Goal: Task Accomplishment & Management: Manage account settings

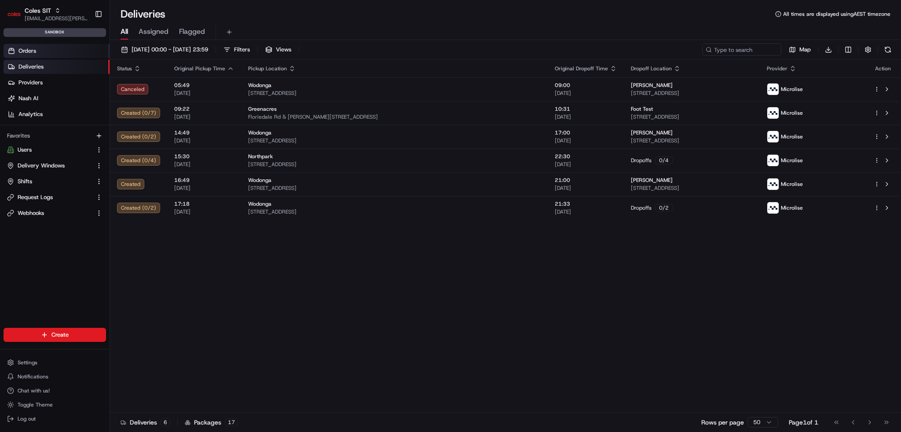
click at [29, 51] on span "Orders" at bounding box center [27, 51] width 18 height 8
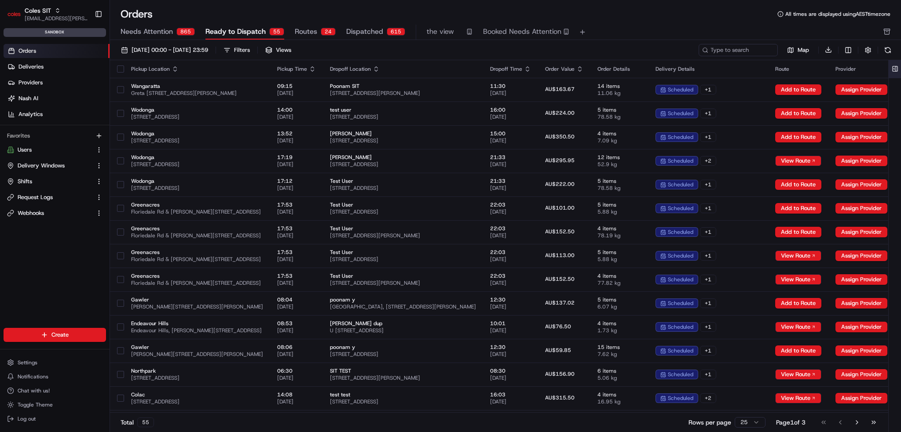
click at [897, 68] on button at bounding box center [895, 69] width 15 height 18
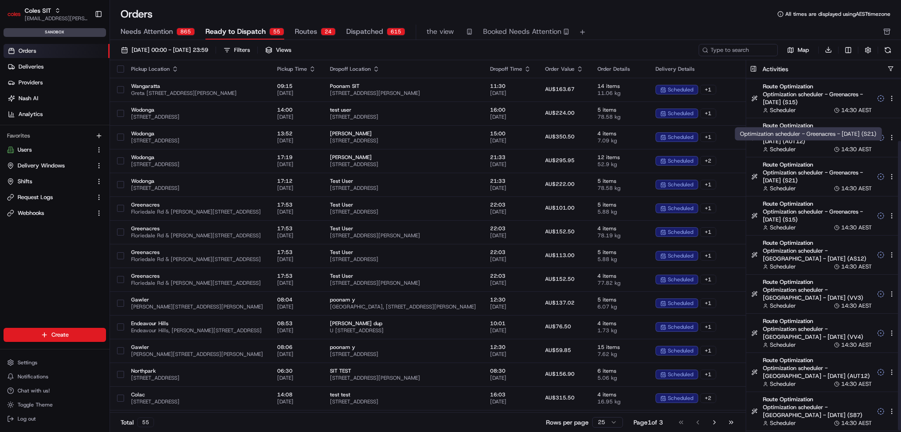
scroll to position [77, 0]
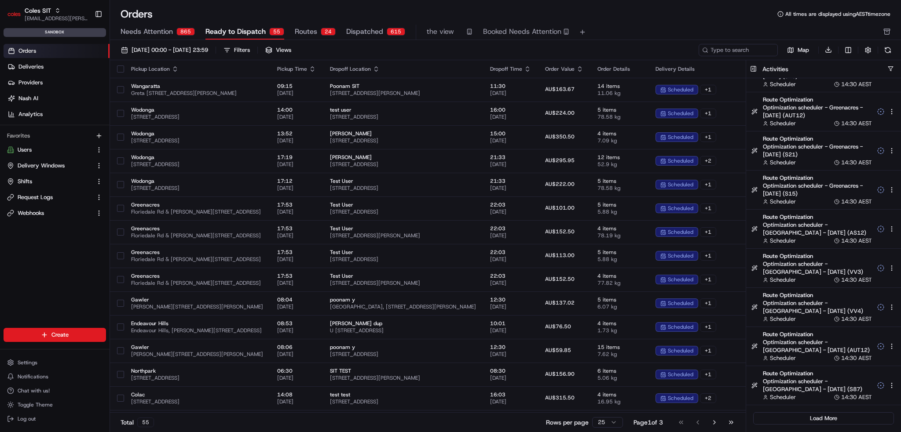
click at [44, 1] on div "Coles SIT ben.ellis@coles.com.au Toggle Sidebar sandbox" at bounding box center [55, 20] width 110 height 40
click at [42, 14] on span "Coles SIT" at bounding box center [38, 10] width 26 height 9
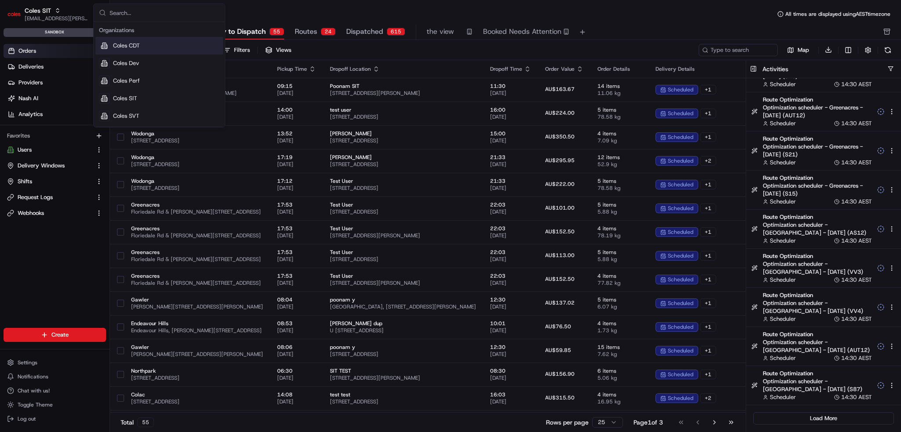
click at [143, 48] on div "Coles CDT" at bounding box center [159, 46] width 128 height 18
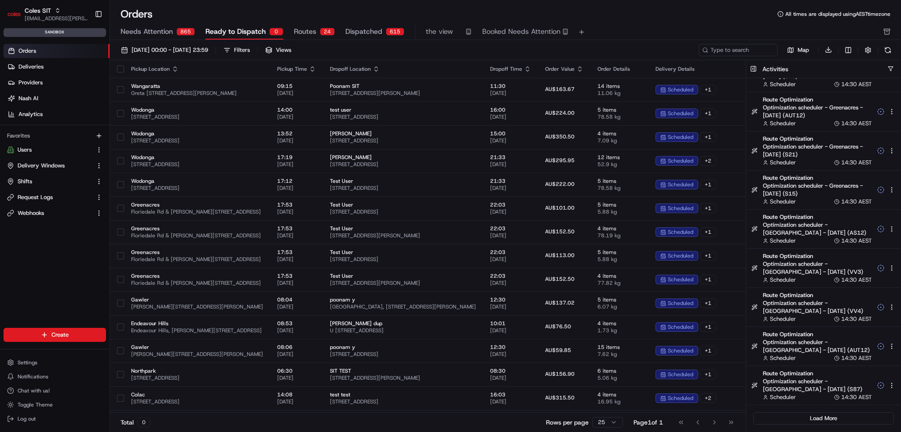
scroll to position [0, 0]
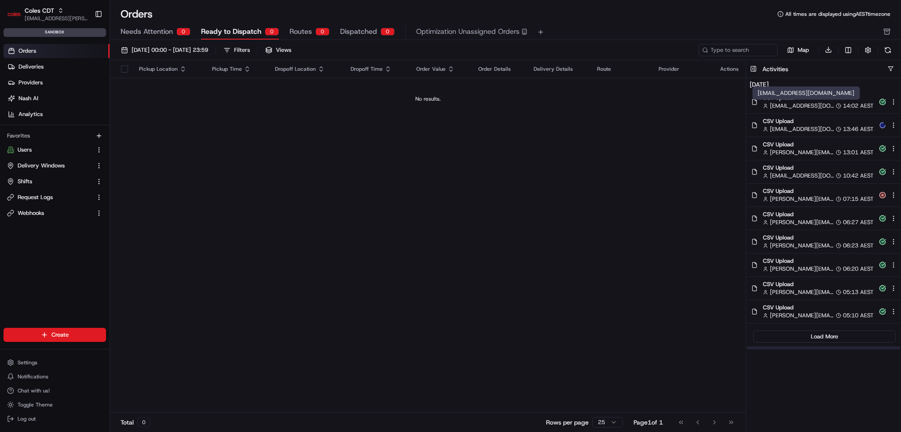
click at [790, 102] on span "srisudha.kurnool@coles.com.au" at bounding box center [802, 106] width 64 height 8
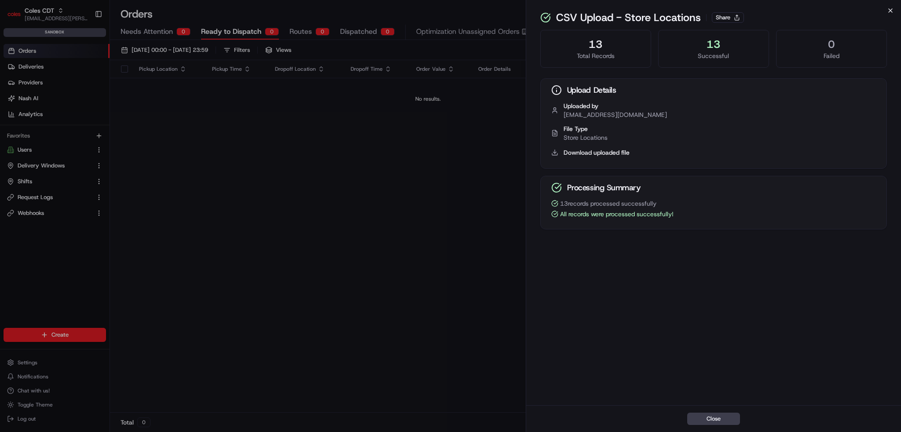
click at [890, 10] on icon "button" at bounding box center [890, 10] width 7 height 7
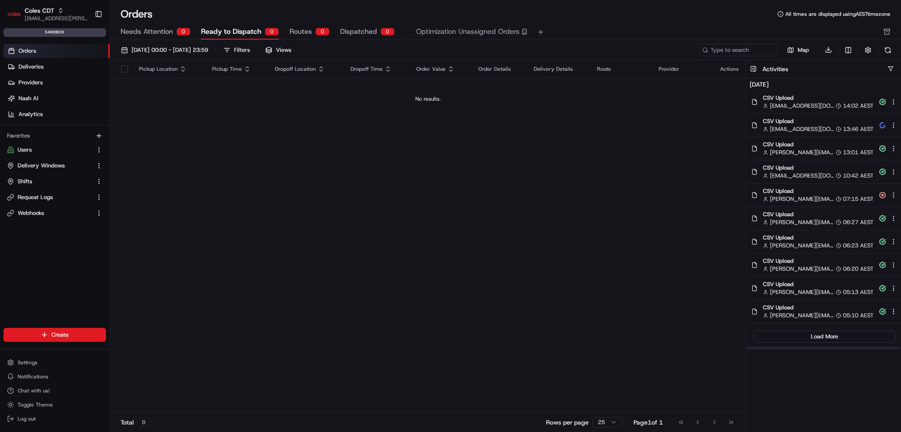
click at [808, 146] on span "CSV Upload" at bounding box center [818, 145] width 111 height 8
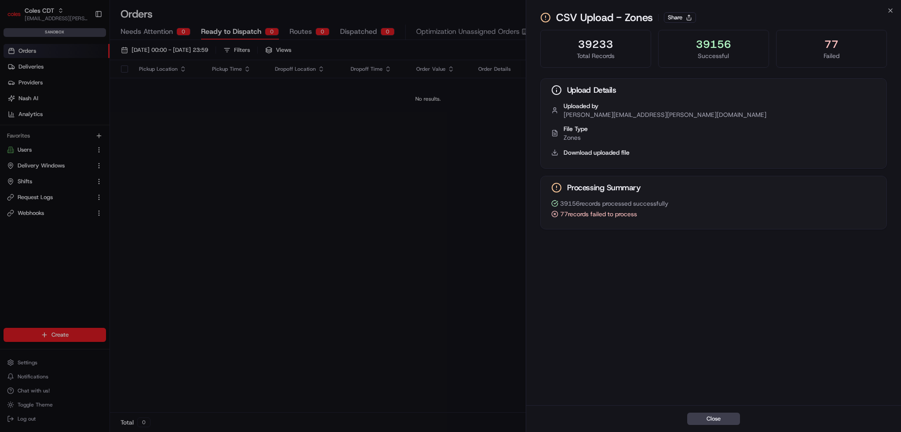
click at [885, 8] on div "Close CSV Upload - Zones Share 39233 Total Records 39156 Successful 77 Failed U…" at bounding box center [713, 216] width 375 height 432
click at [890, 12] on icon "button" at bounding box center [890, 10] width 7 height 7
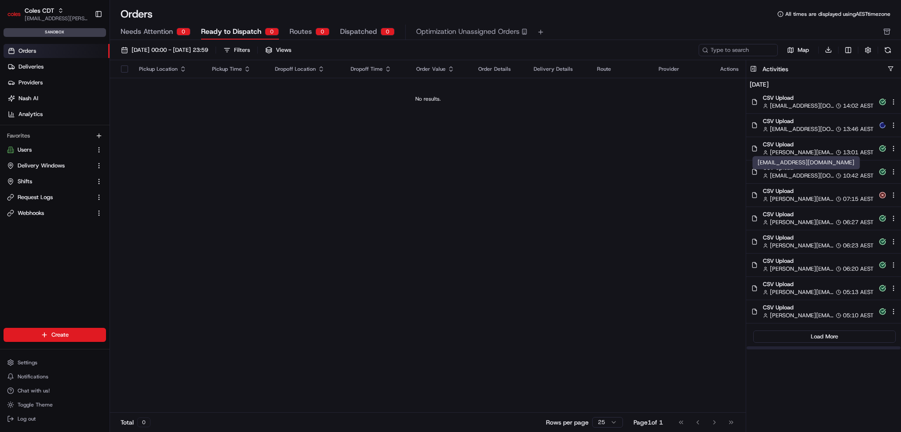
click at [791, 174] on span "srisudha.kurnool@coles.com.au" at bounding box center [802, 176] width 64 height 8
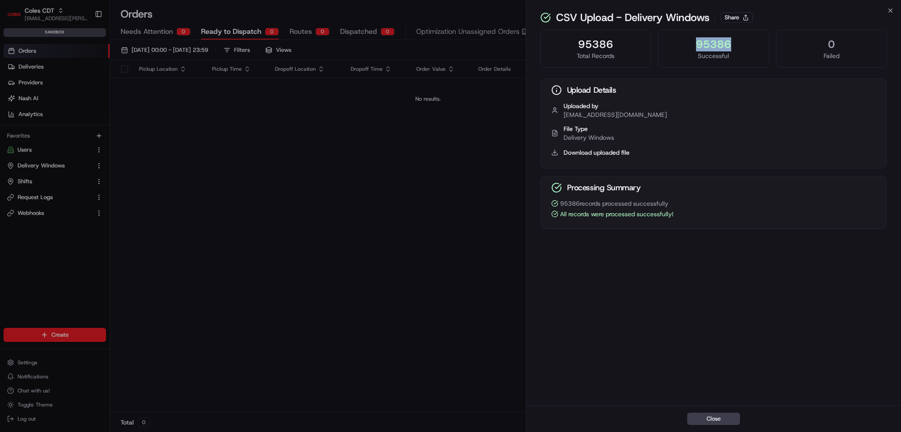
drag, startPoint x: 732, startPoint y: 44, endPoint x: 676, endPoint y: 49, distance: 56.5
click at [678, 47] on div "95386" at bounding box center [714, 44] width 96 height 14
click at [666, 62] on div "95386 Successful" at bounding box center [713, 49] width 111 height 38
click at [685, 188] on div "Processing Summary" at bounding box center [714, 187] width 346 height 23
click at [639, 216] on span "All records were processed successfully!" at bounding box center [616, 214] width 113 height 9
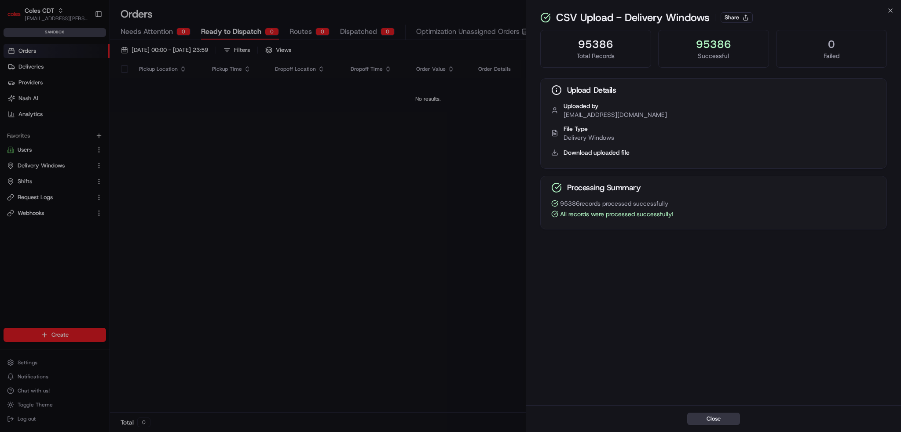
click at [702, 414] on button "Close" at bounding box center [713, 419] width 53 height 12
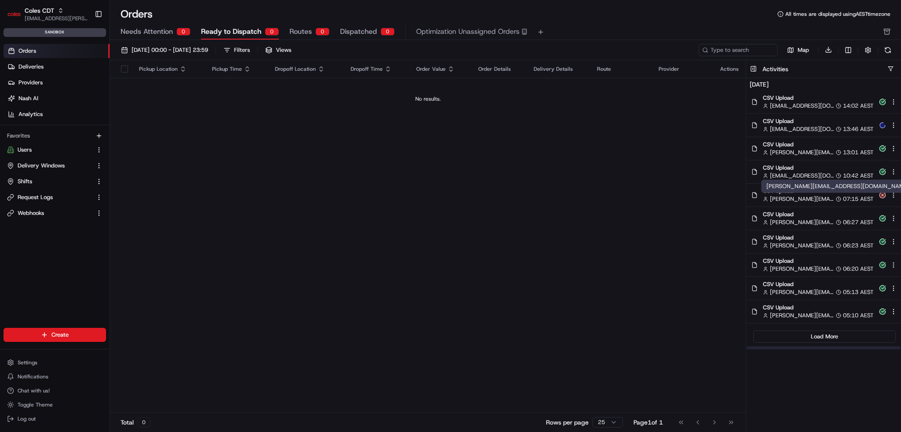
click at [815, 198] on span "john@usenash.com" at bounding box center [802, 199] width 64 height 8
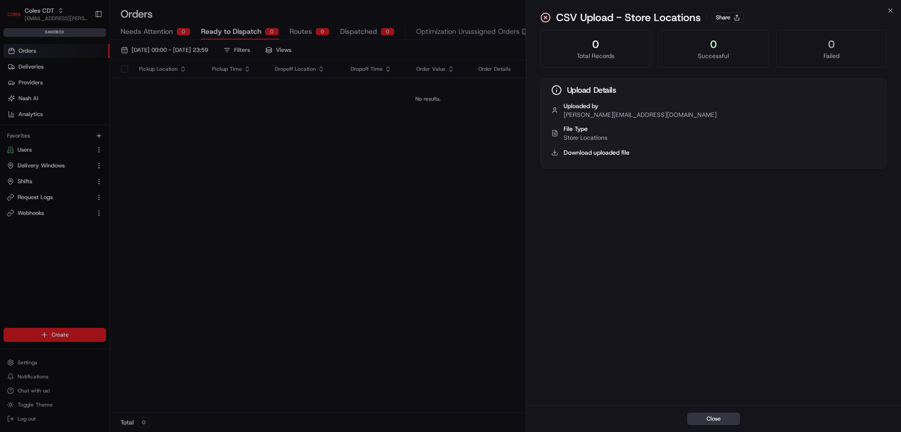
click at [731, 424] on button "Close" at bounding box center [713, 419] width 53 height 12
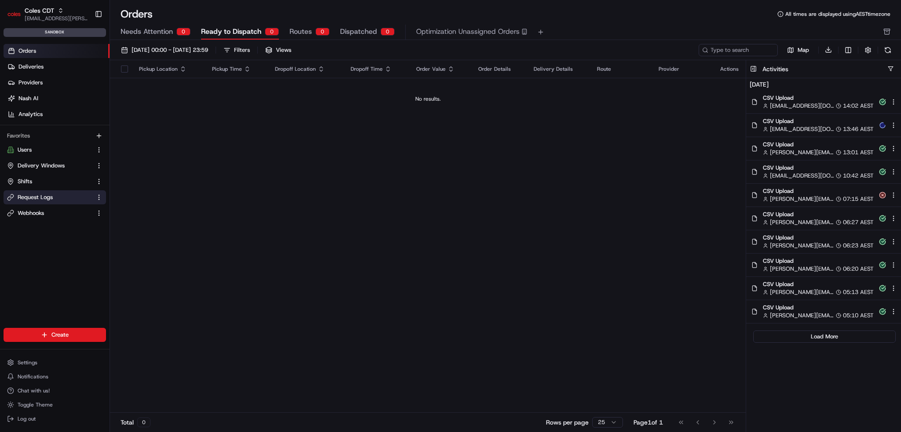
click at [44, 199] on span "Request Logs" at bounding box center [35, 198] width 35 height 8
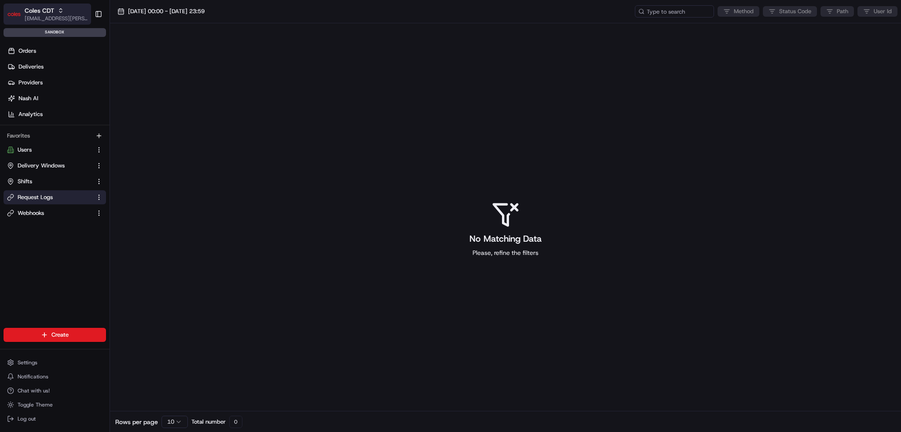
click at [35, 15] on span "[EMAIL_ADDRESS][PERSON_NAME][PERSON_NAME][DOMAIN_NAME]" at bounding box center [56, 18] width 63 height 7
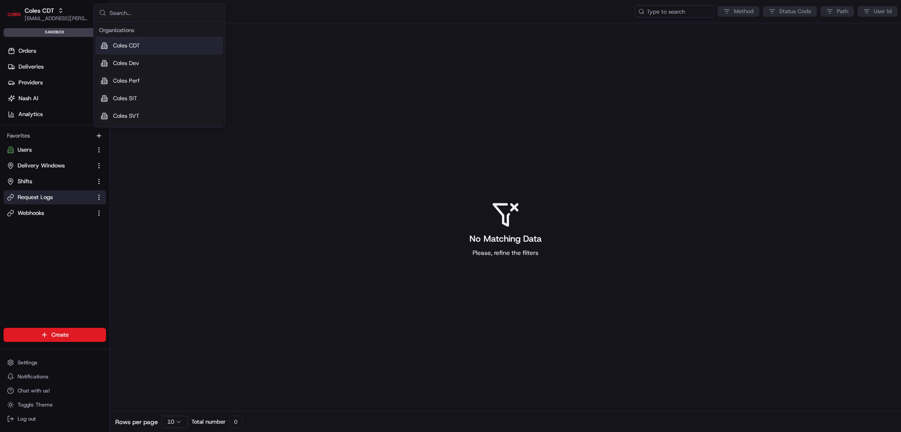
click at [144, 44] on div "Coles CDT" at bounding box center [159, 46] width 128 height 18
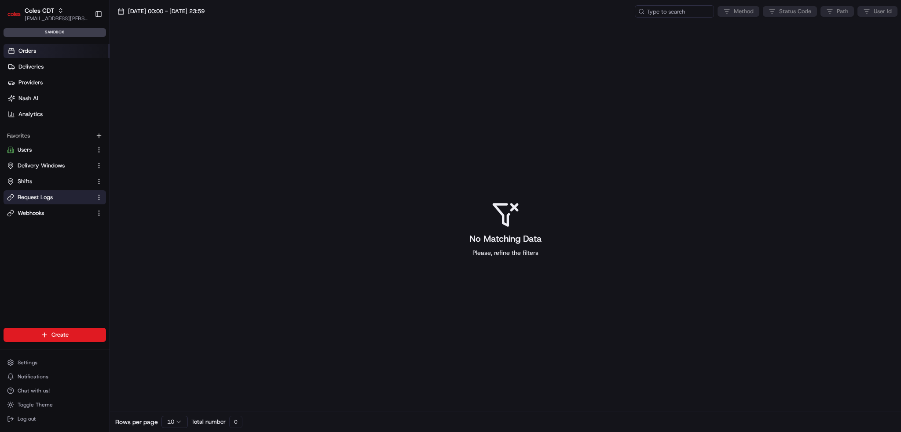
click at [62, 51] on link "Orders" at bounding box center [57, 51] width 106 height 14
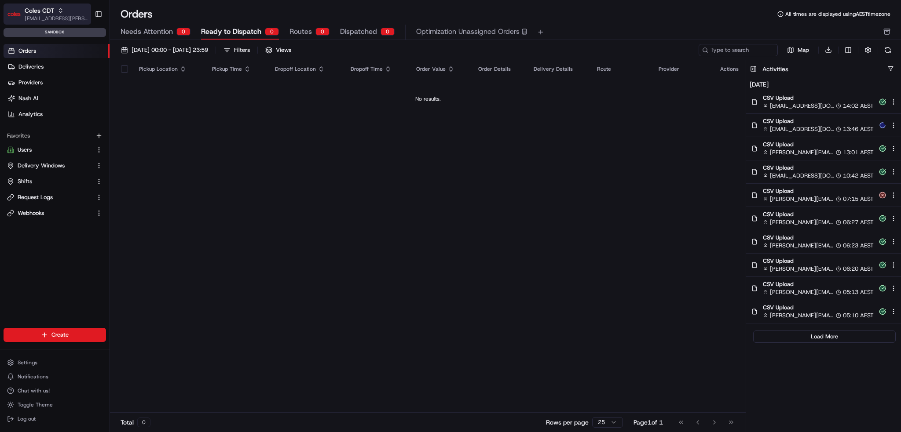
click at [12, 5] on button "Coles CDT ben.ellis@coles.com.au" at bounding box center [48, 14] width 88 height 21
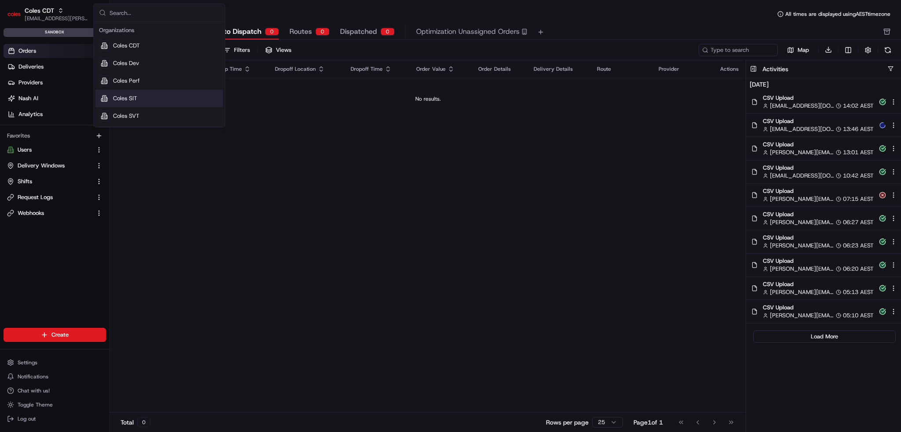
click at [137, 94] on div "Coles SIT" at bounding box center [159, 99] width 128 height 18
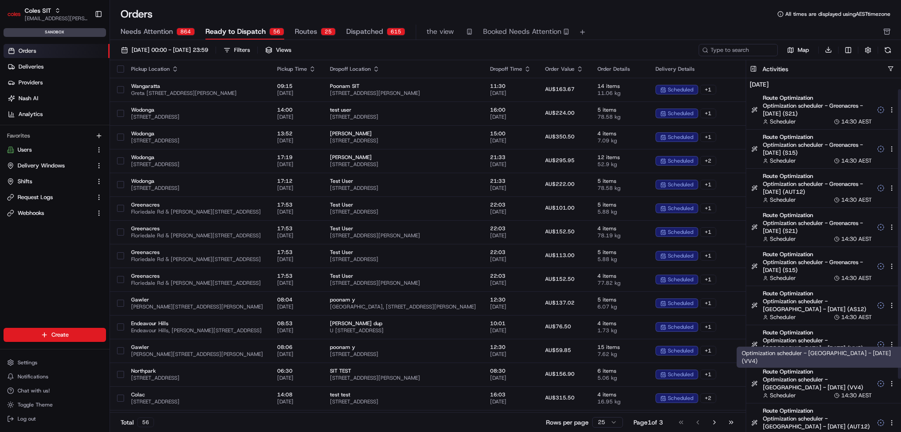
scroll to position [77, 0]
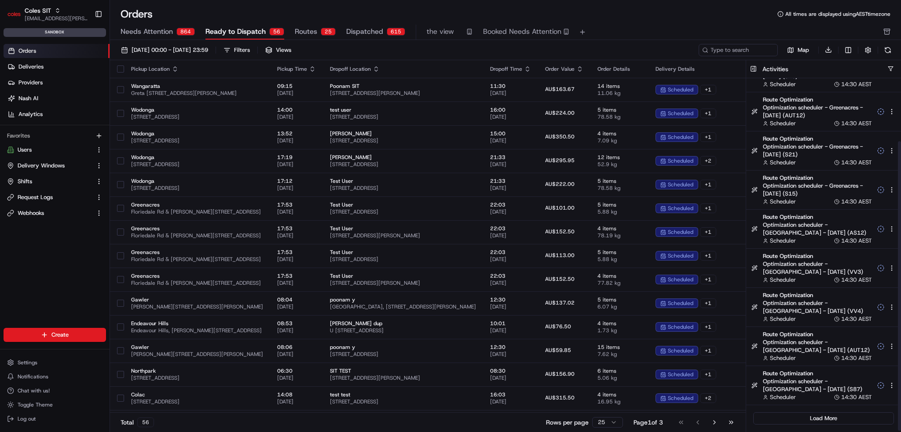
click at [820, 422] on button "Load More" at bounding box center [823, 419] width 141 height 12
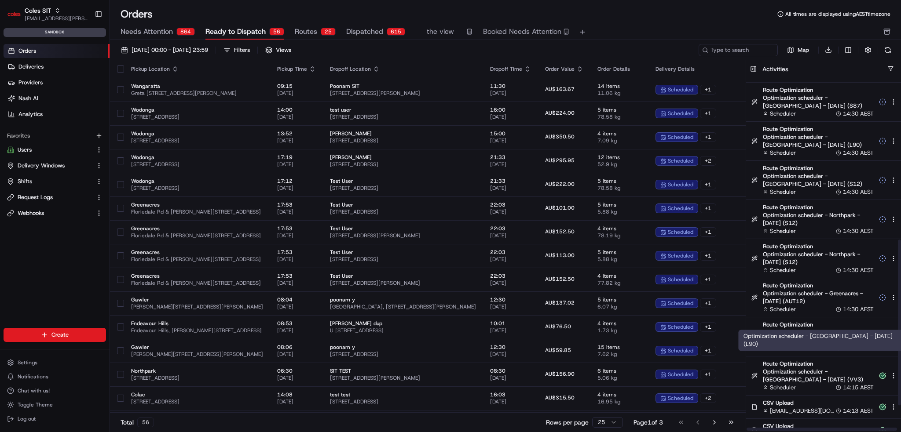
scroll to position [397, 0]
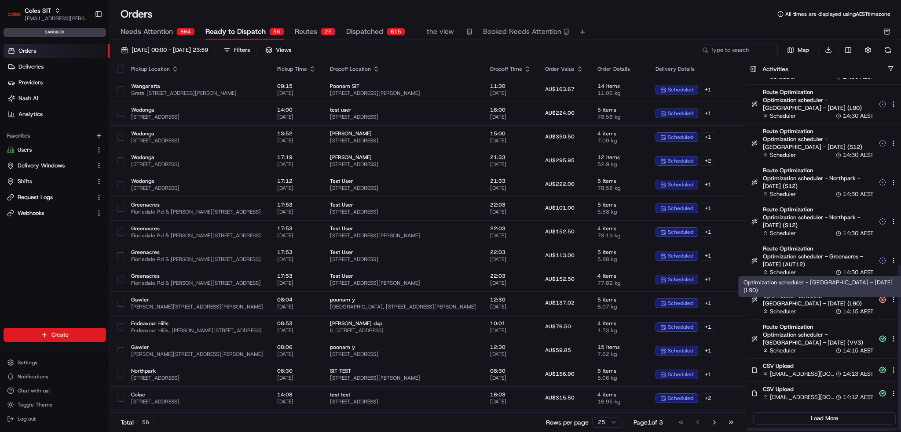
click at [821, 300] on span "Optimization scheduler - Wodonga - 2025-08-26 (L90)" at bounding box center [818, 300] width 111 height 16
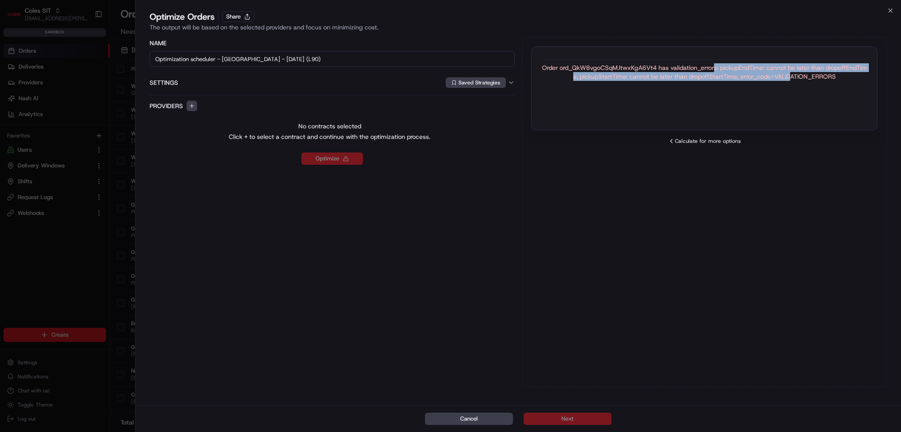
drag, startPoint x: 732, startPoint y: 73, endPoint x: 789, endPoint y: 85, distance: 58.5
click at [789, 85] on div "Order ord_QkW8vgoCSqMJtwxKgA6Vt4 has validation_errors: pickupEndTime: cannot b…" at bounding box center [704, 88] width 347 height 84
click at [651, 126] on div "Order ord_QkW8vgoCSqMJtwxKgA6Vt4 has validation_errors: pickupEndTime: cannot b…" at bounding box center [704, 88] width 347 height 84
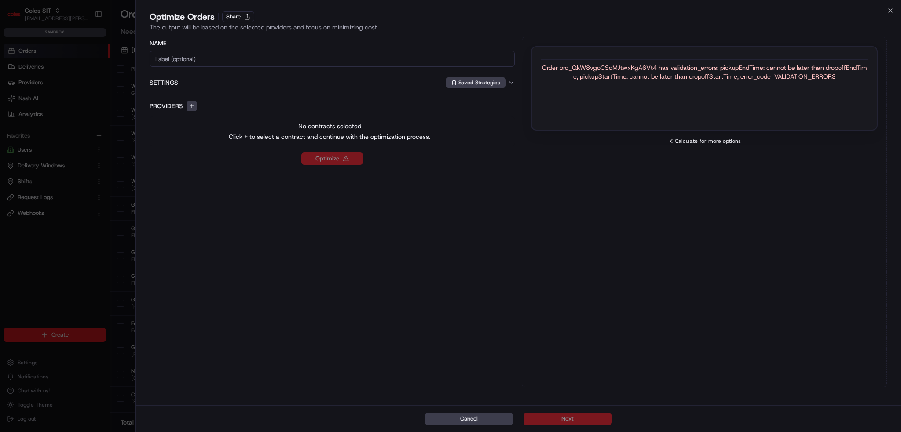
click at [616, 69] on div "Order ord_QkW8vgoCSqMJtwxKgA6Vt4 has validation_errors: pickupEndTime: cannot b…" at bounding box center [704, 72] width 327 height 18
copy div "ord_QkW8vgoCSqMJtwxKgA6Vt4"
click at [479, 427] on div "Cancel Next" at bounding box center [517, 419] width 765 height 27
click at [480, 424] on button "Cancel" at bounding box center [469, 419] width 88 height 12
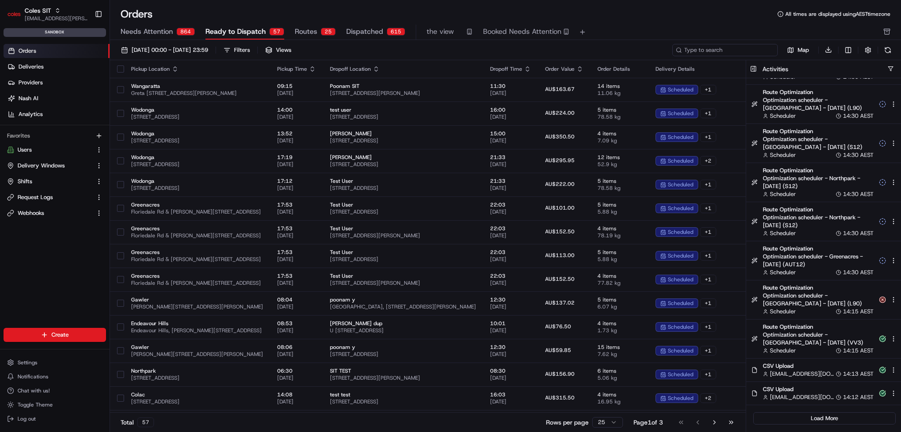
click at [725, 54] on input at bounding box center [725, 50] width 106 height 12
paste input "ord_QkW8vgoCSqMJtwxKgA6Vt4"
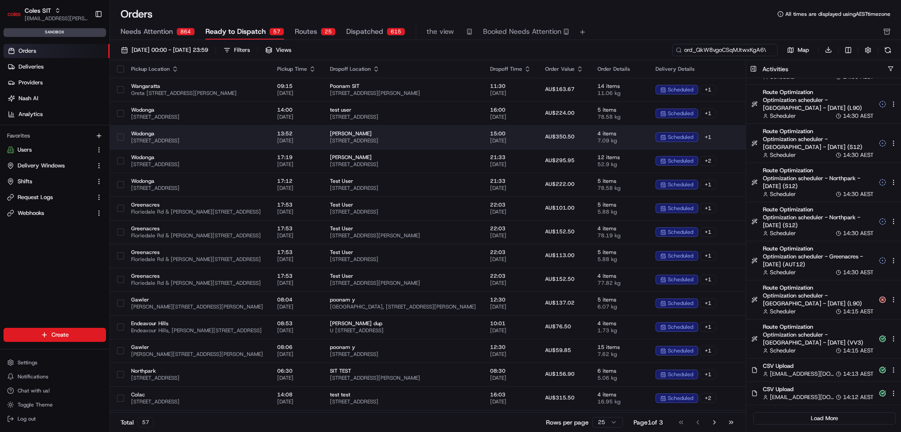
scroll to position [0, 11]
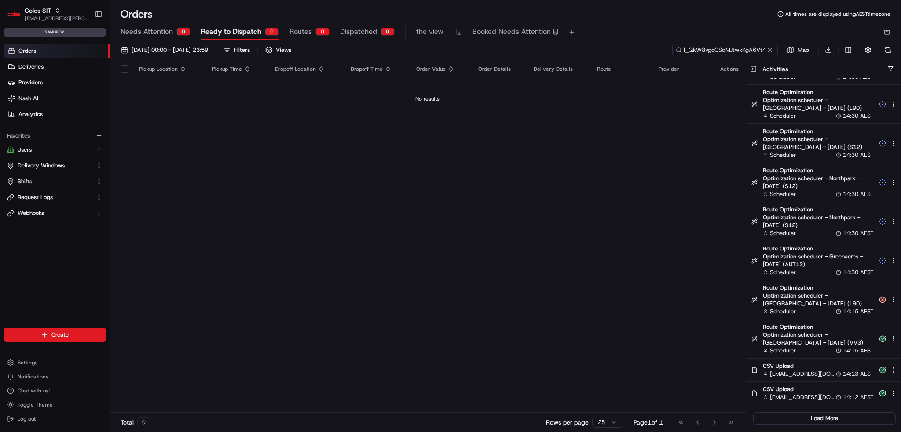
type input "ord_QkW8vgoCSqMJtwxKgA6Vt4"
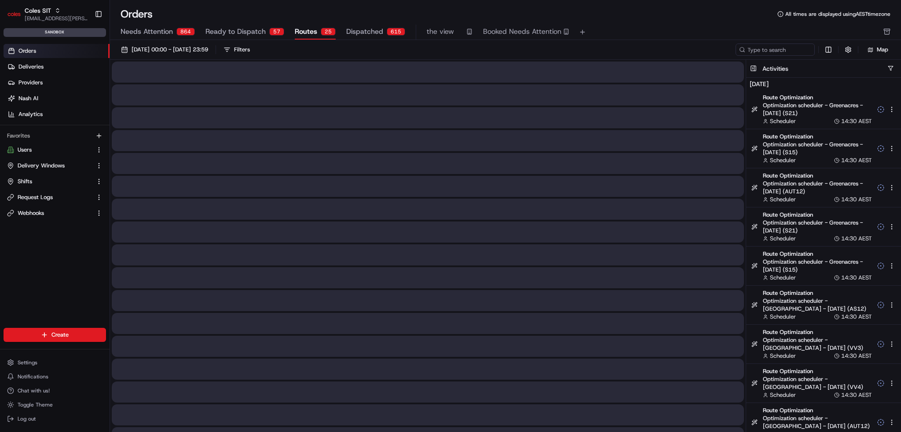
click at [295, 35] on span "Routes" at bounding box center [306, 31] width 22 height 11
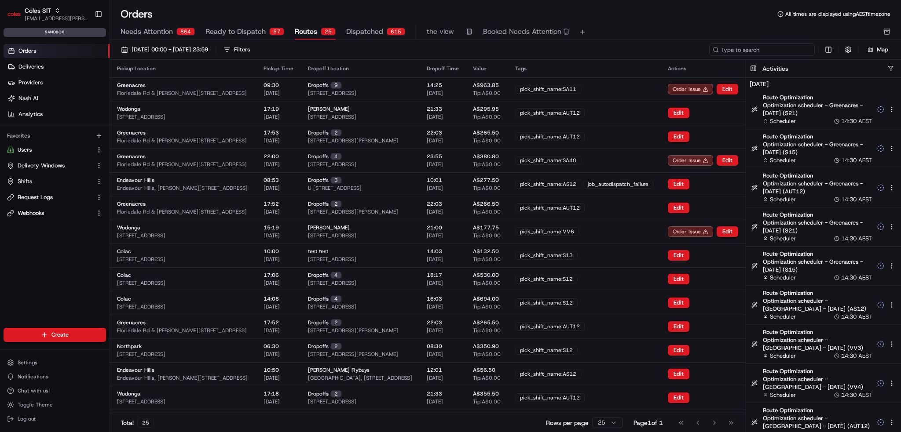
click at [776, 47] on input at bounding box center [762, 50] width 106 height 12
paste input "ord_QkW8vgoCSqMJtwxKgA6Vt4"
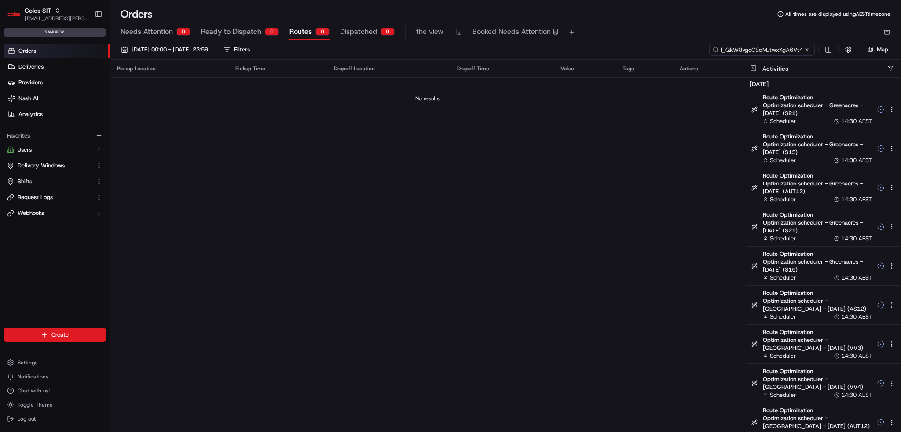
scroll to position [0, 9]
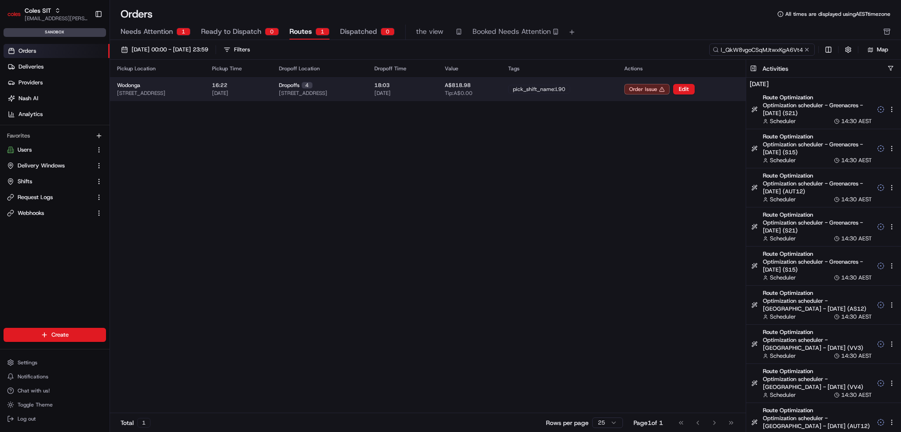
type input "ord_QkW8vgoCSqMJtwxKgA6Vt4"
click at [501, 90] on td "A$818.98 Tip: A$0.00" at bounding box center [470, 89] width 64 height 24
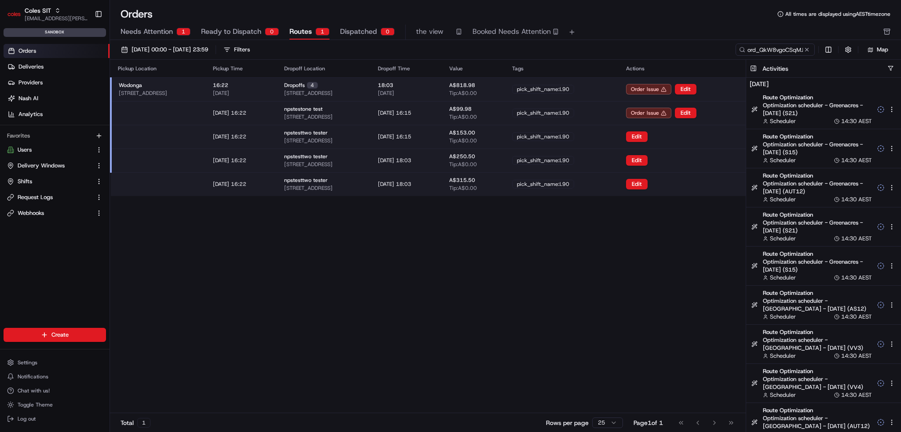
drag, startPoint x: 483, startPoint y: 112, endPoint x: 556, endPoint y: 116, distance: 73.2
click at [696, 113] on button "Edit" at bounding box center [686, 113] width 22 height 11
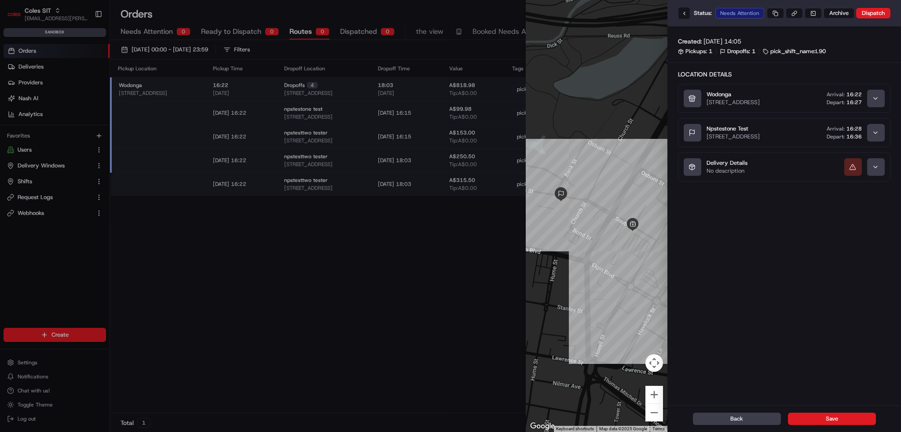
click at [798, 181] on button "Delivery Details No description" at bounding box center [784, 167] width 212 height 28
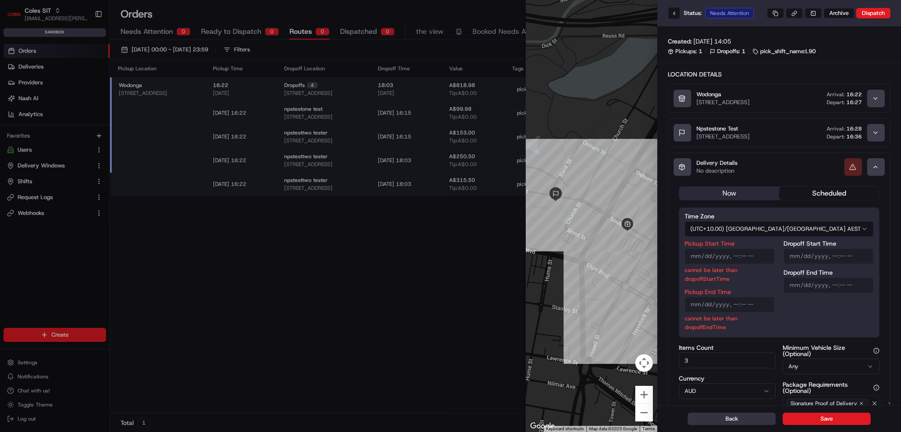
click at [757, 417] on button "Back" at bounding box center [732, 419] width 88 height 12
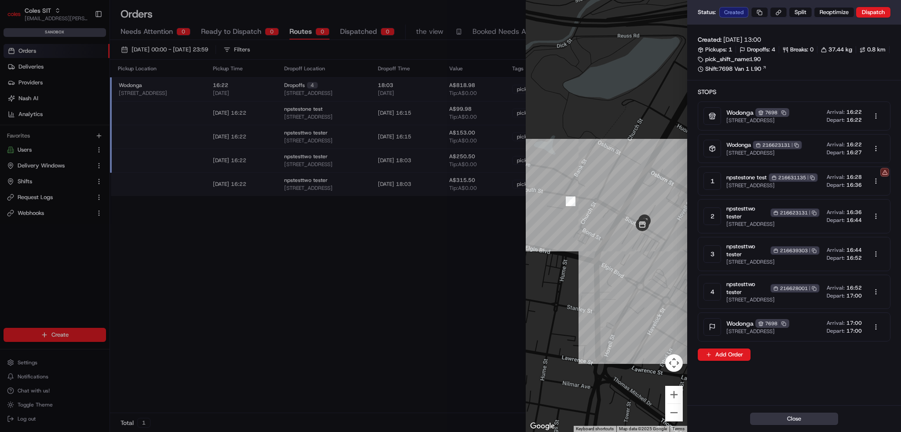
click at [767, 423] on button "Close" at bounding box center [794, 419] width 88 height 12
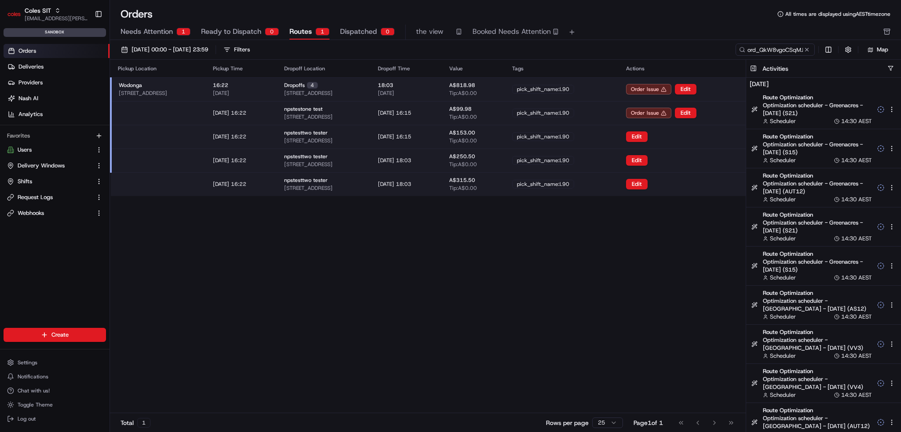
click at [270, 88] on div "16:22 26/08/2025" at bounding box center [241, 89] width 57 height 15
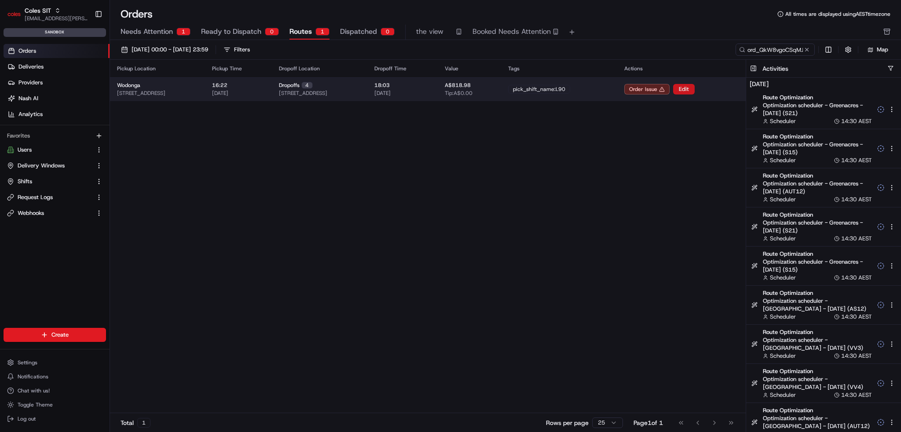
click at [695, 90] on button "Edit" at bounding box center [684, 89] width 22 height 11
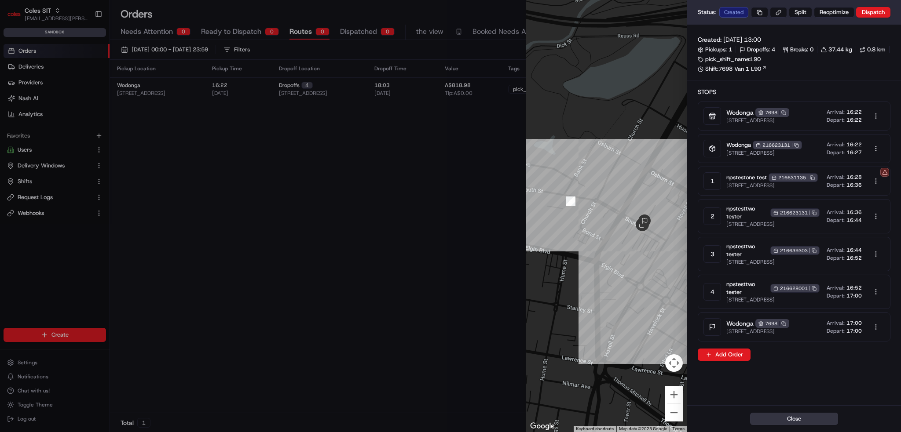
click at [785, 423] on button "Close" at bounding box center [794, 419] width 88 height 12
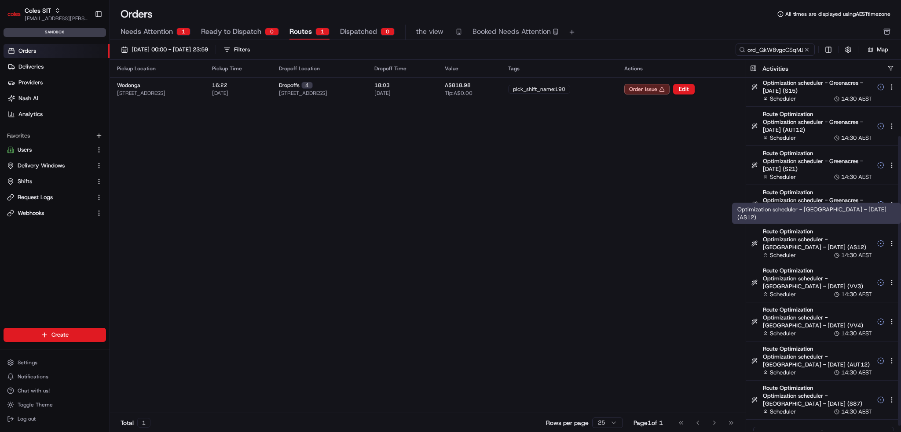
scroll to position [77, 0]
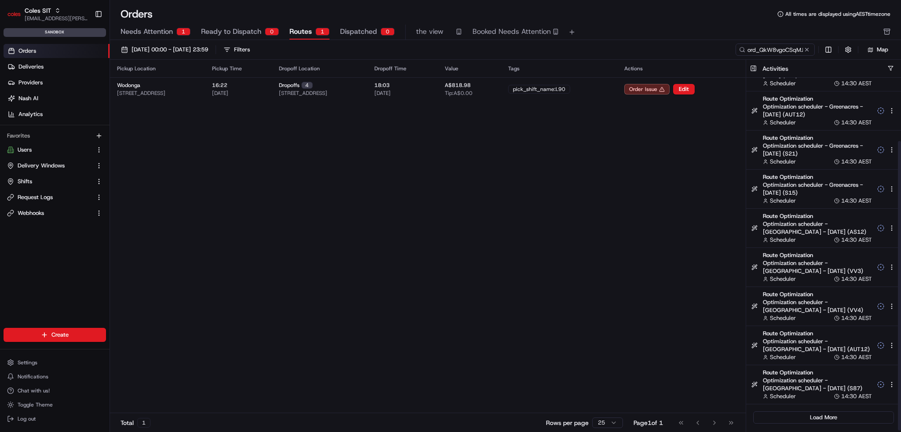
drag, startPoint x: 811, startPoint y: 414, endPoint x: 817, endPoint y: 388, distance: 26.6
click at [811, 415] on button "Load More" at bounding box center [823, 418] width 141 height 12
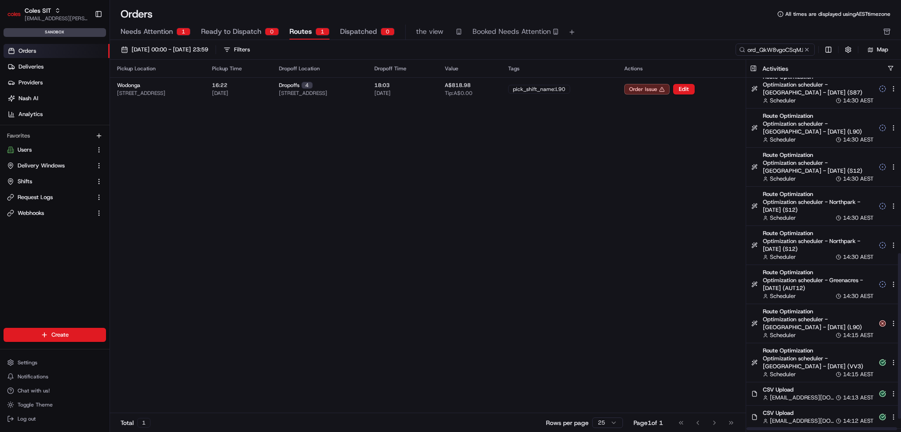
scroll to position [398, 0]
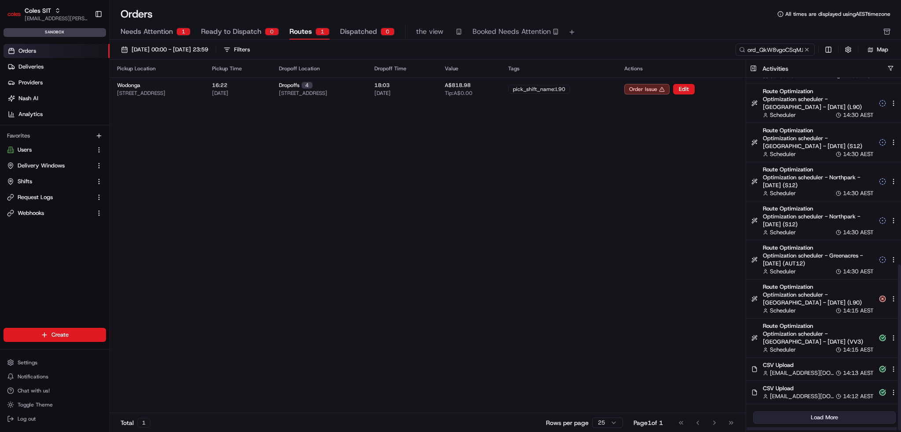
click at [819, 421] on button "Load More" at bounding box center [824, 418] width 143 height 12
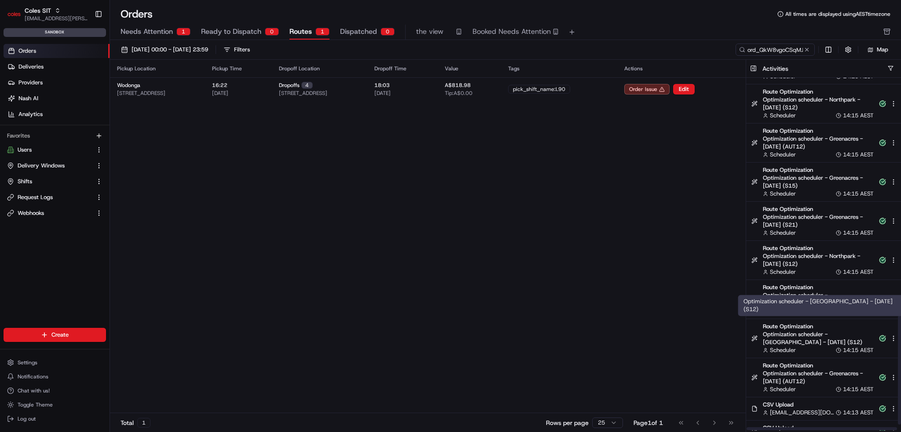
scroll to position [789, 0]
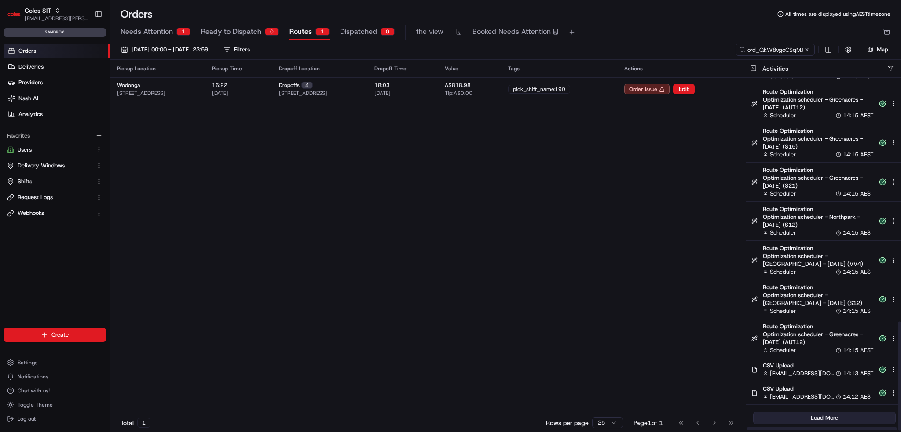
click at [820, 419] on button "Load More" at bounding box center [824, 418] width 143 height 12
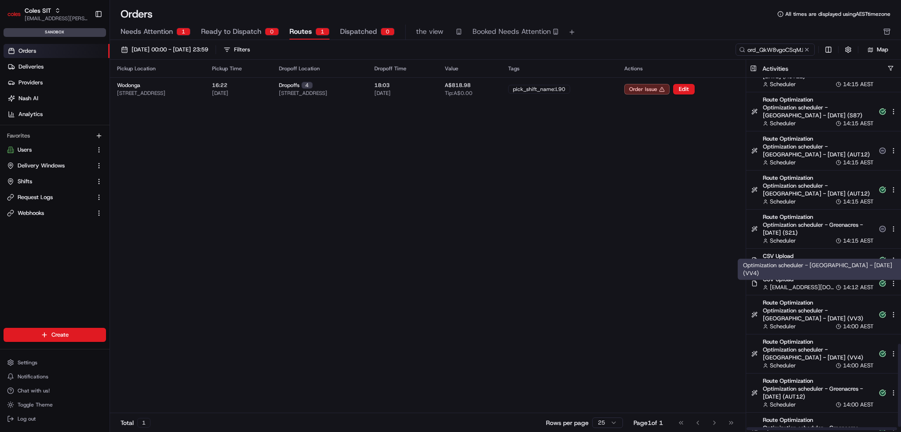
scroll to position [1142, 0]
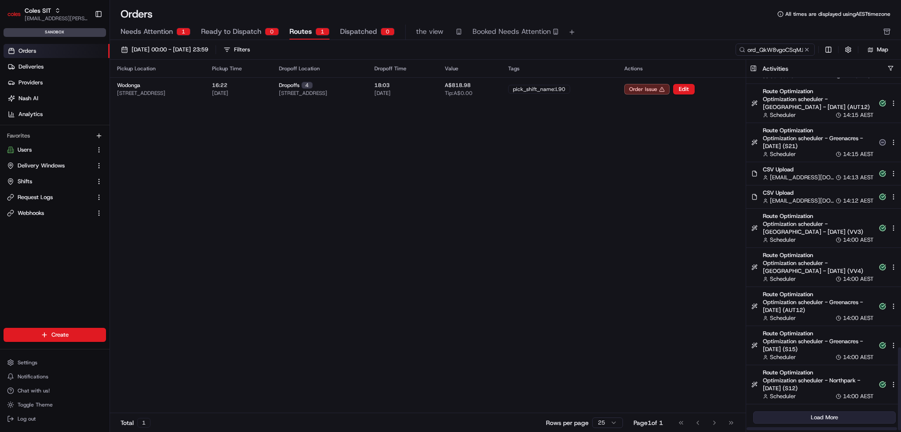
click at [813, 417] on button "Load More" at bounding box center [824, 418] width 143 height 12
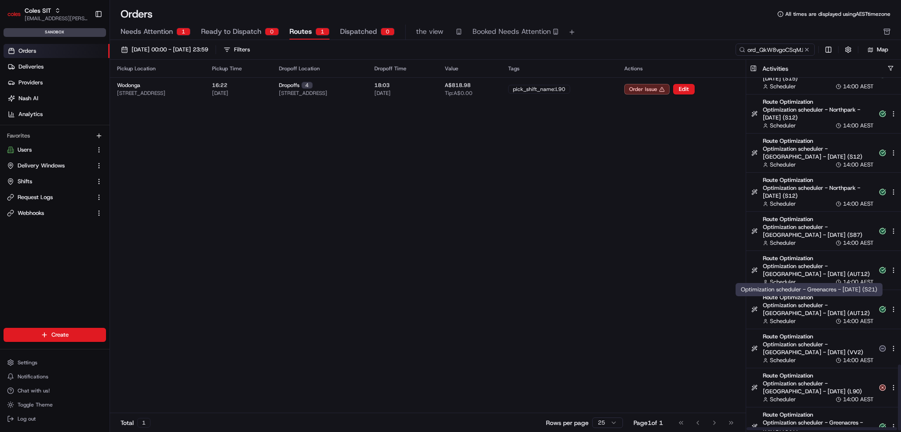
scroll to position [1533, 0]
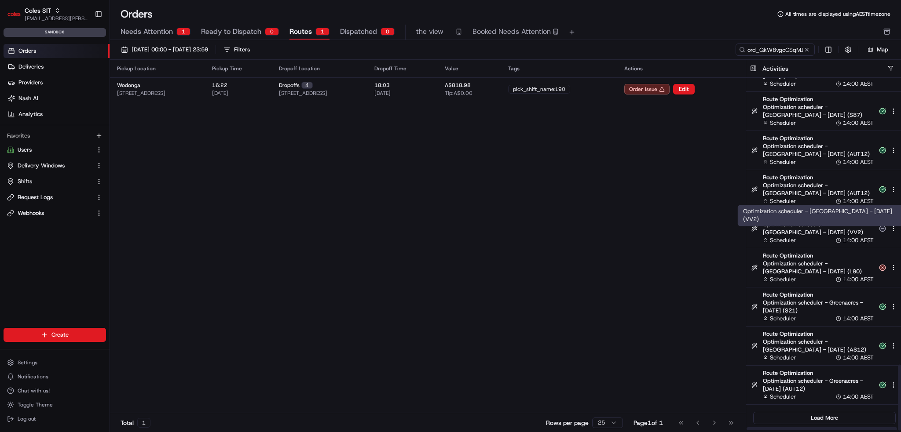
click at [780, 234] on span "Optimization scheduler - Wodonga - 2025-08-22 (VV2)" at bounding box center [818, 229] width 111 height 16
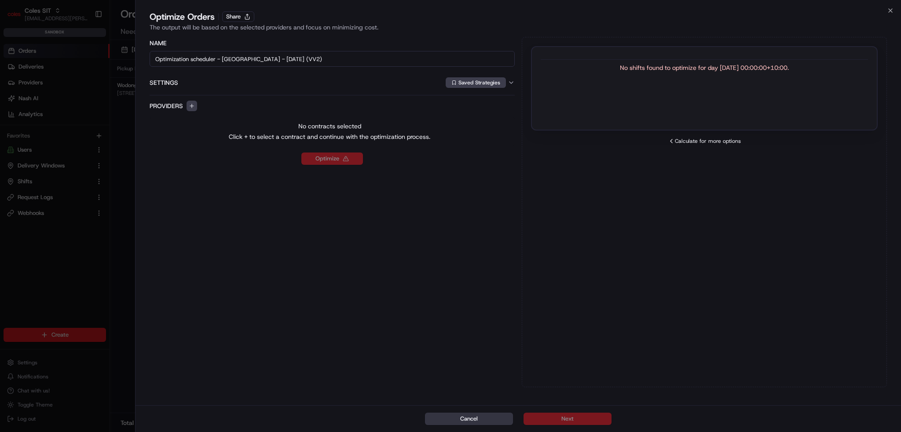
click at [485, 416] on button "Cancel" at bounding box center [469, 419] width 88 height 12
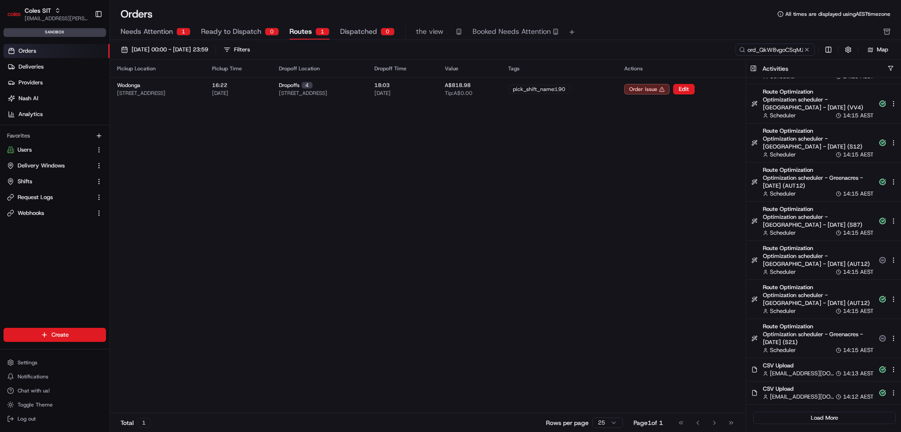
click at [51, 2] on div "Coles SIT ben.ellis@coles.com.au Toggle Sidebar sandbox" at bounding box center [55, 20] width 110 height 40
click at [49, 4] on button "Coles SIT ben.ellis@coles.com.au" at bounding box center [48, 14] width 88 height 21
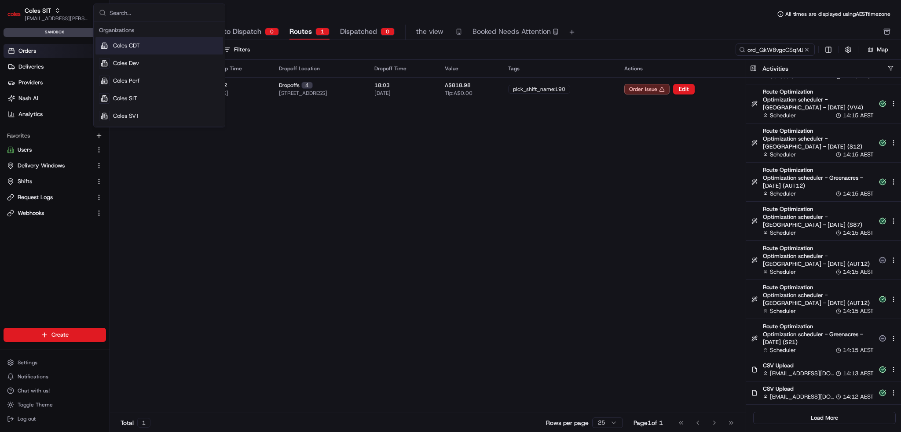
click at [144, 44] on div "Coles CDT" at bounding box center [159, 46] width 128 height 18
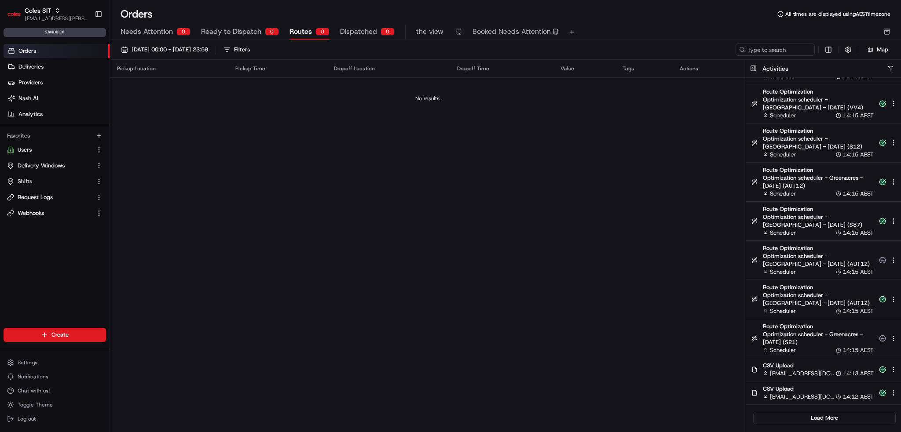
scroll to position [888, 0]
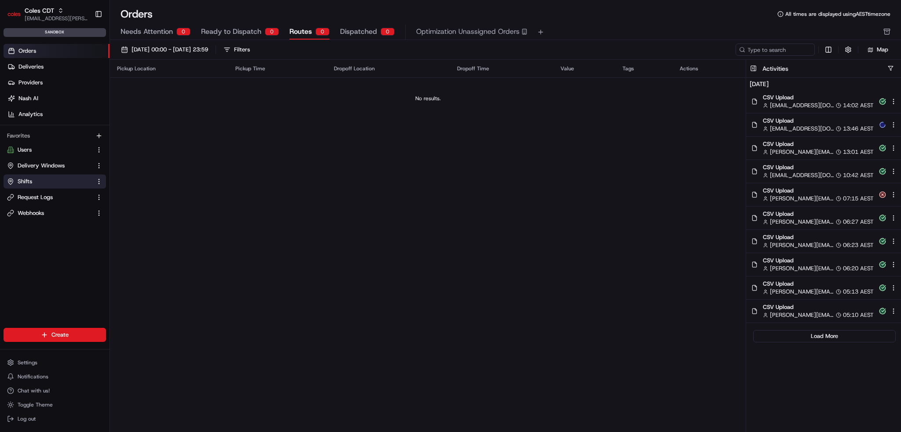
click at [27, 179] on span "Shifts" at bounding box center [25, 182] width 15 height 8
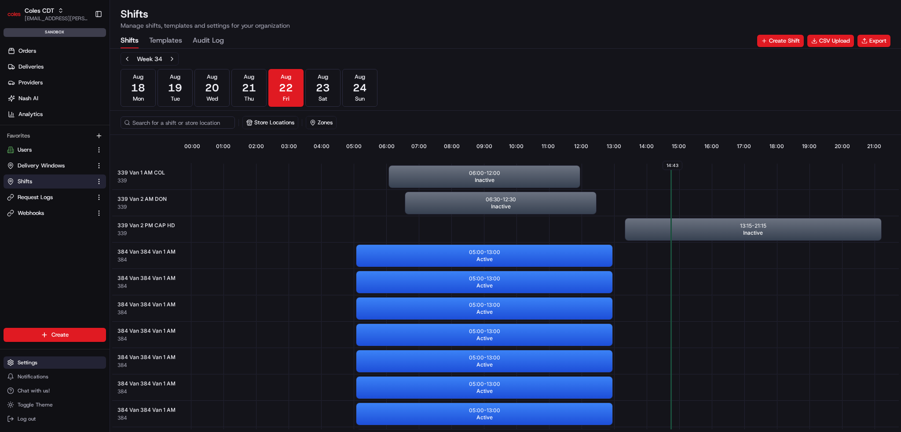
click at [45, 359] on button "Settings" at bounding box center [55, 363] width 102 height 12
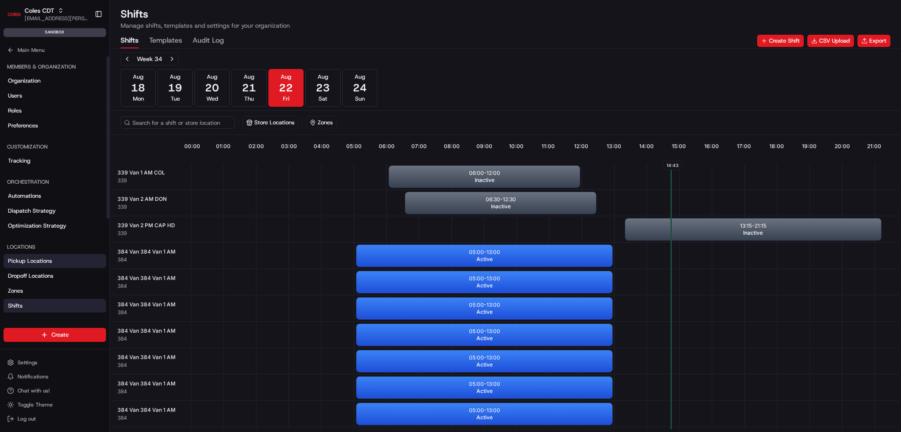
click at [59, 262] on link "Pickup Locations" at bounding box center [55, 261] width 102 height 14
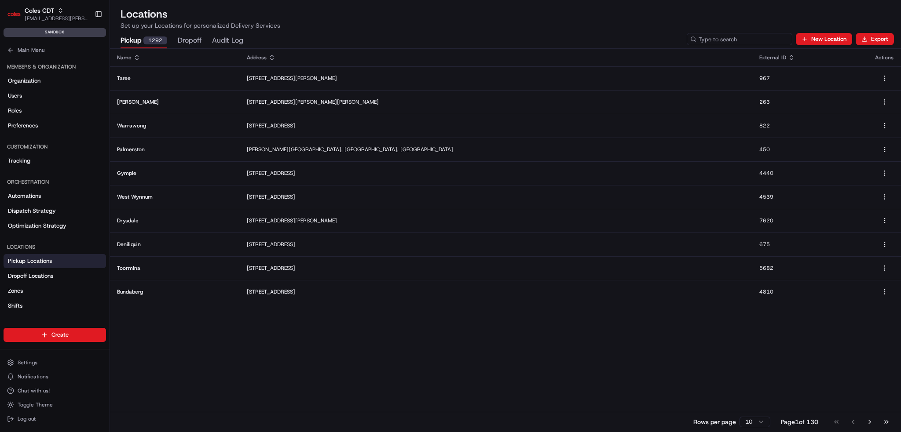
click at [736, 41] on input at bounding box center [740, 39] width 106 height 12
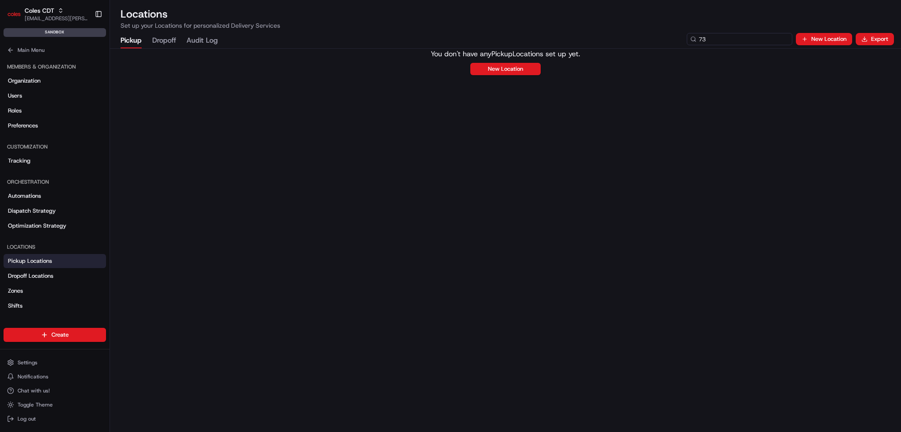
type input "7"
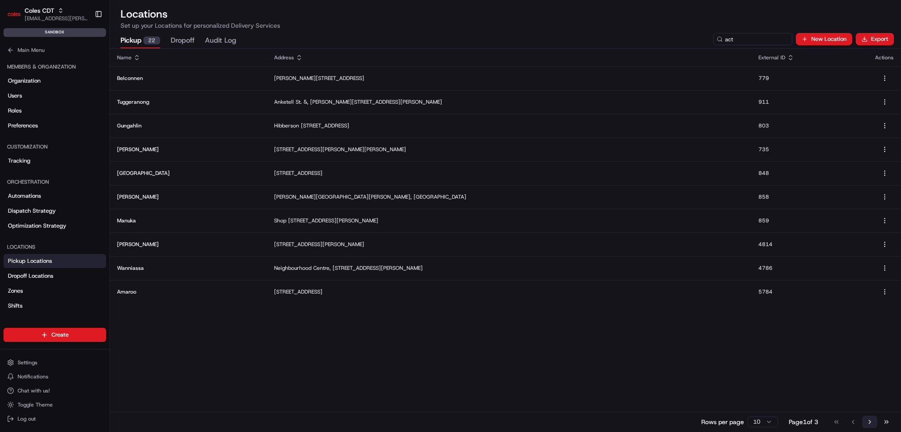
click at [863, 421] on button "Go to next page" at bounding box center [869, 422] width 15 height 12
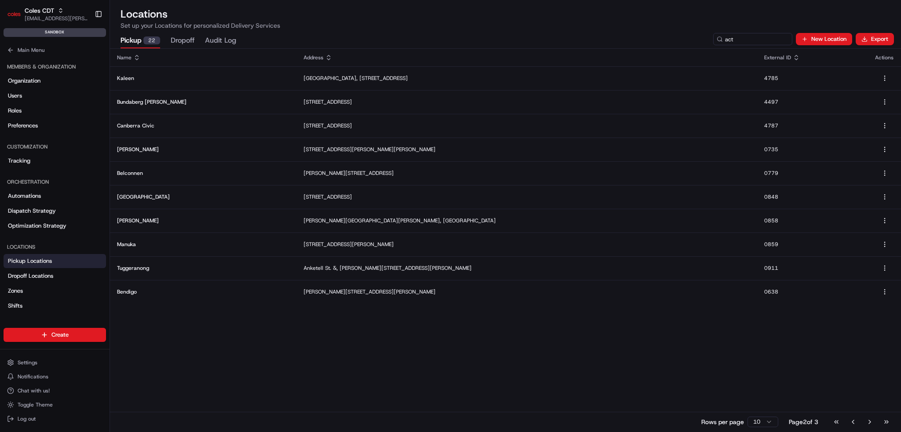
click at [863, 421] on button "Go to next page" at bounding box center [869, 422] width 15 height 12
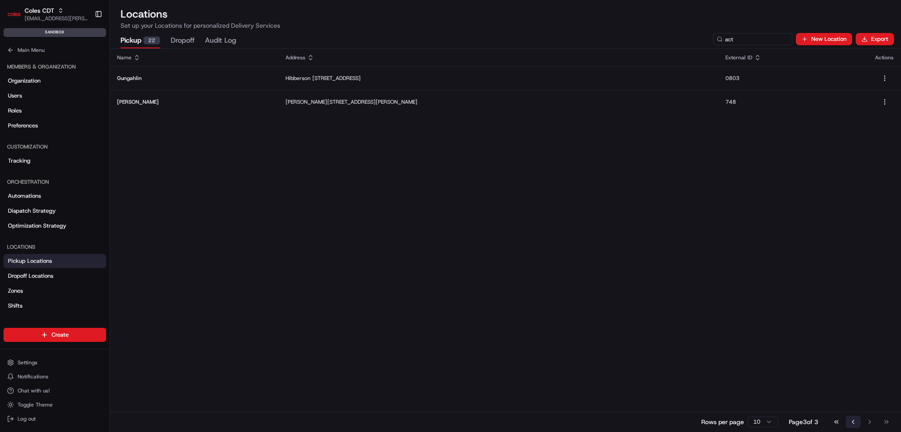
click at [854, 423] on button "Go to previous page" at bounding box center [852, 422] width 15 height 12
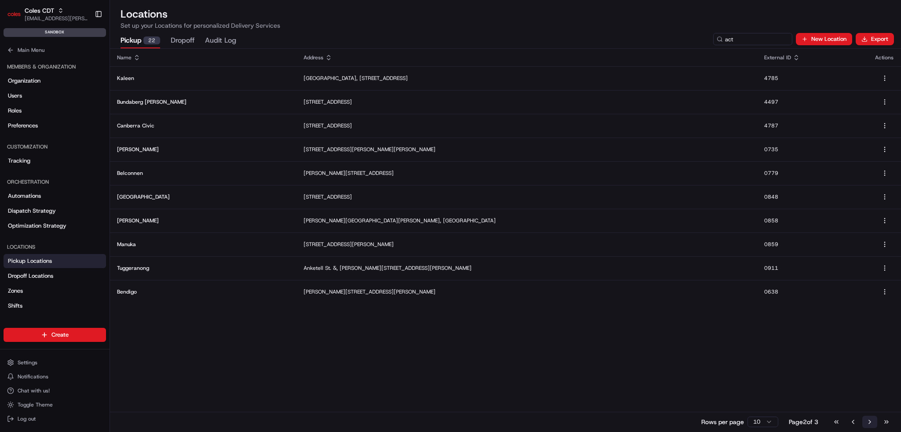
click at [871, 424] on button "Go to next page" at bounding box center [869, 422] width 15 height 12
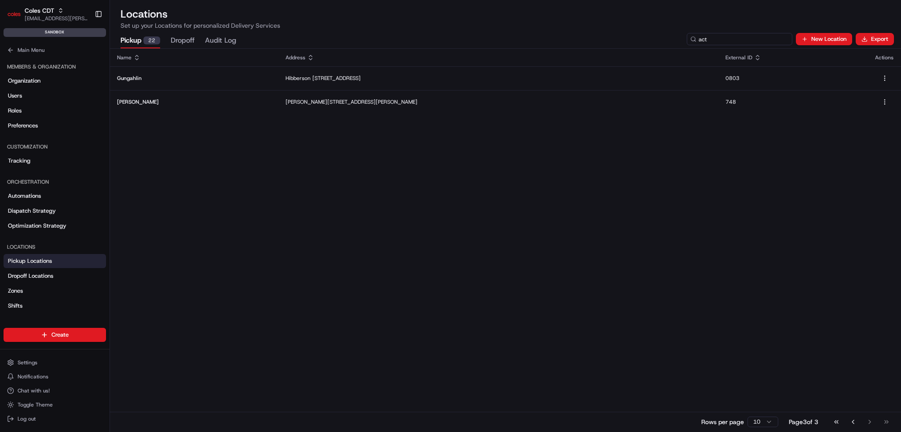
click at [741, 39] on input "act" at bounding box center [740, 39] width 106 height 12
type input "748"
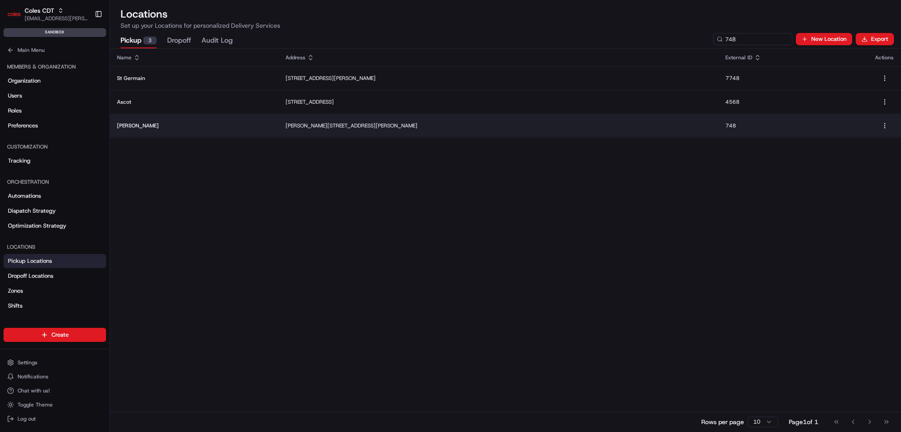
click at [125, 128] on p "Jamison" at bounding box center [194, 125] width 154 height 7
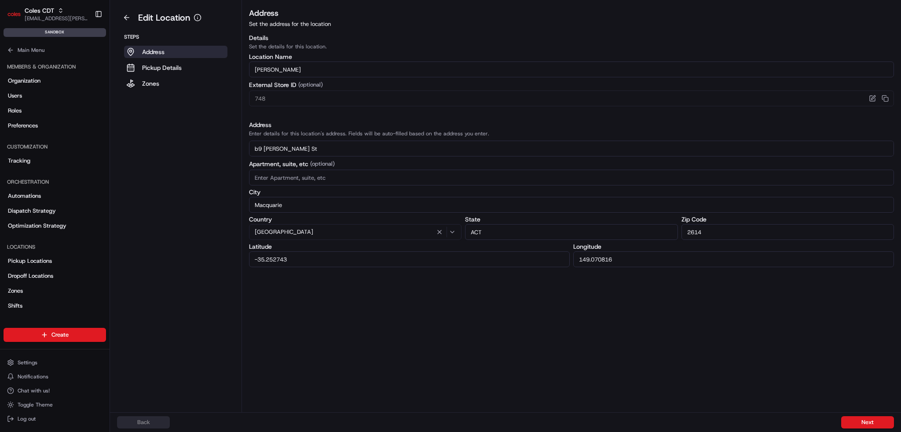
click at [125, 128] on aside "Edit Location Steps Address Pickup Details Zones" at bounding box center [176, 206] width 132 height 413
click at [32, 17] on span "[EMAIL_ADDRESS][PERSON_NAME][PERSON_NAME][DOMAIN_NAME]" at bounding box center [56, 18] width 63 height 7
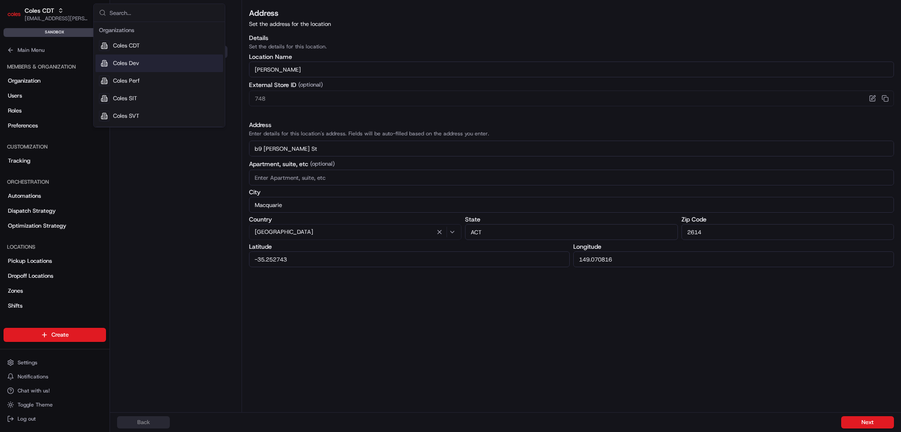
click at [140, 63] on div "Coles Dev" at bounding box center [159, 64] width 128 height 18
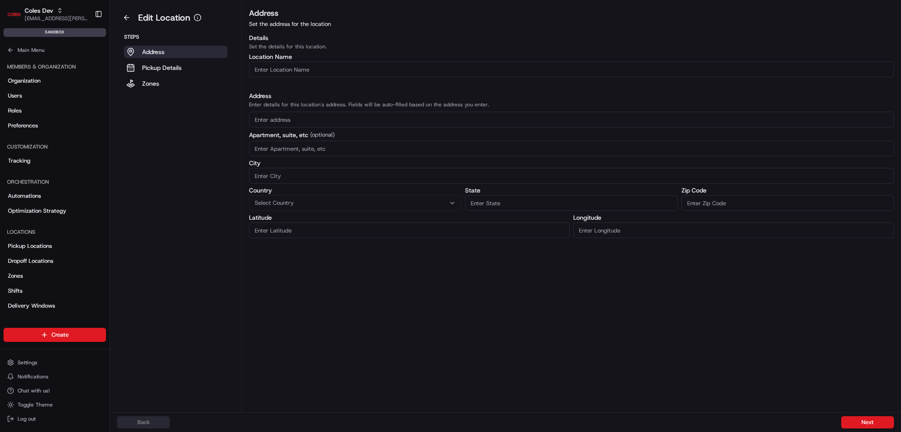
click at [116, 3] on aside "Edit Location Steps Address Pickup Details Zones" at bounding box center [176, 206] width 132 height 413
click at [121, 17] on button at bounding box center [126, 18] width 19 height 14
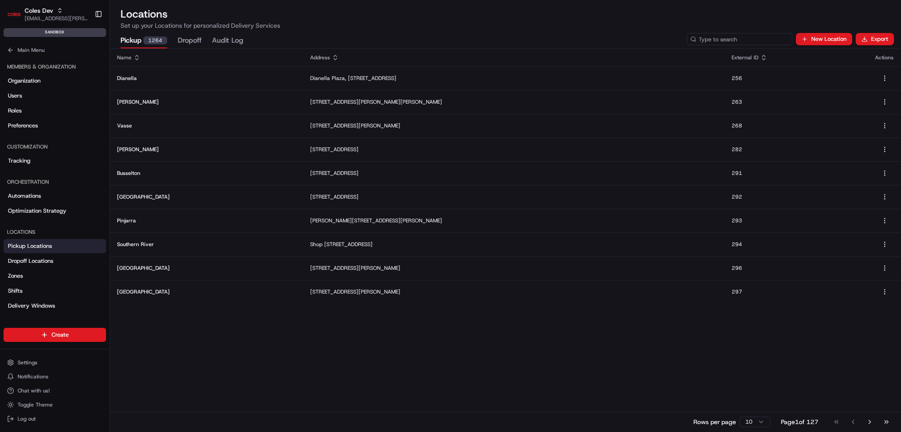
click at [751, 40] on input at bounding box center [740, 39] width 106 height 12
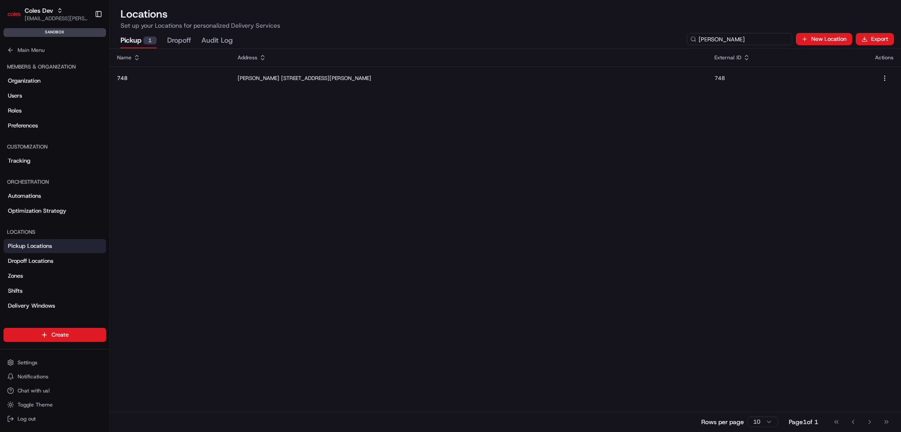
click at [750, 44] on input "jamison" at bounding box center [740, 39] width 106 height 12
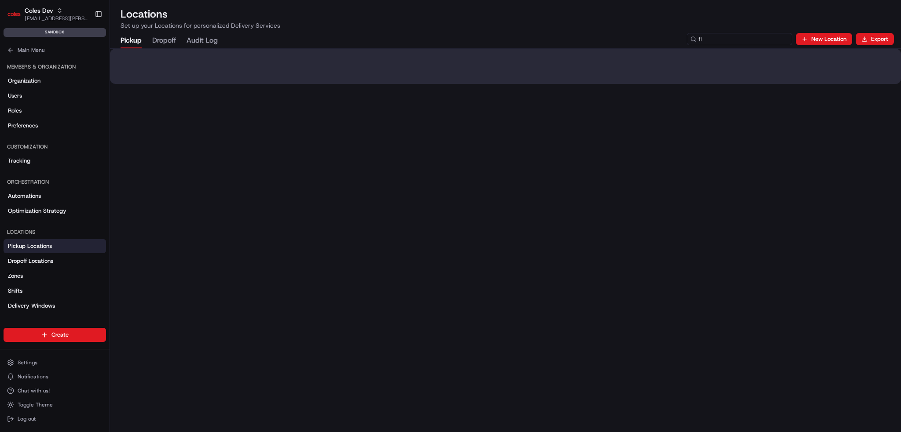
type input "f"
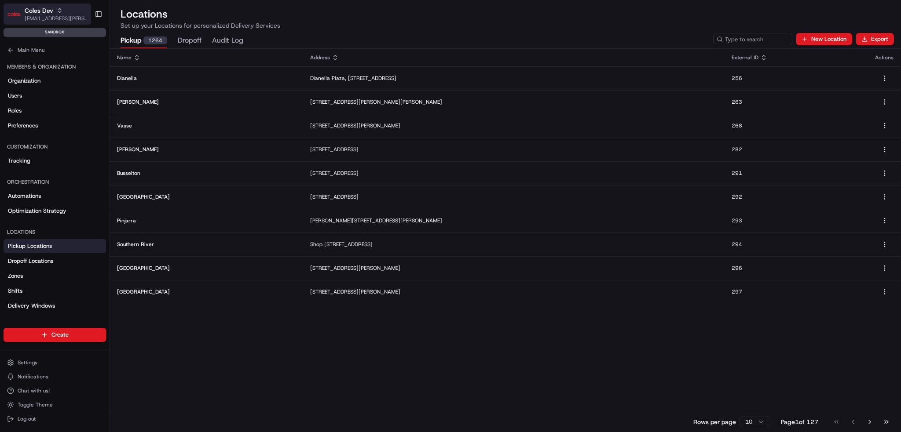
click at [26, 11] on span "Coles Dev" at bounding box center [39, 10] width 29 height 9
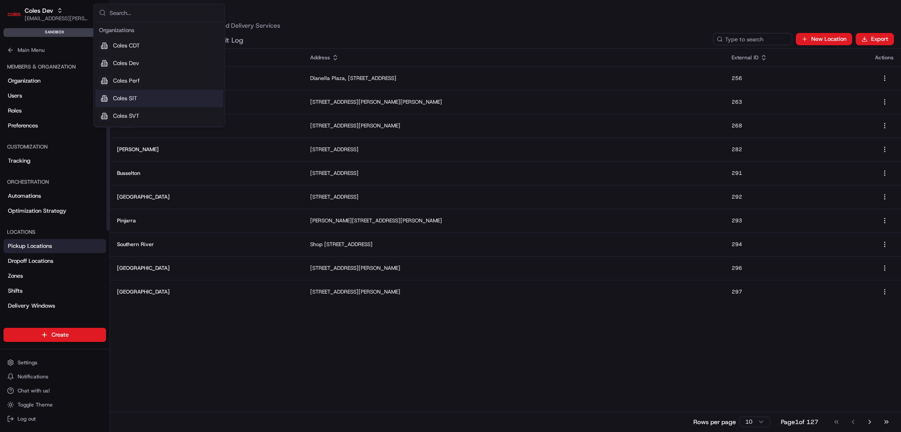
click at [134, 93] on div "Coles SIT" at bounding box center [159, 99] width 128 height 18
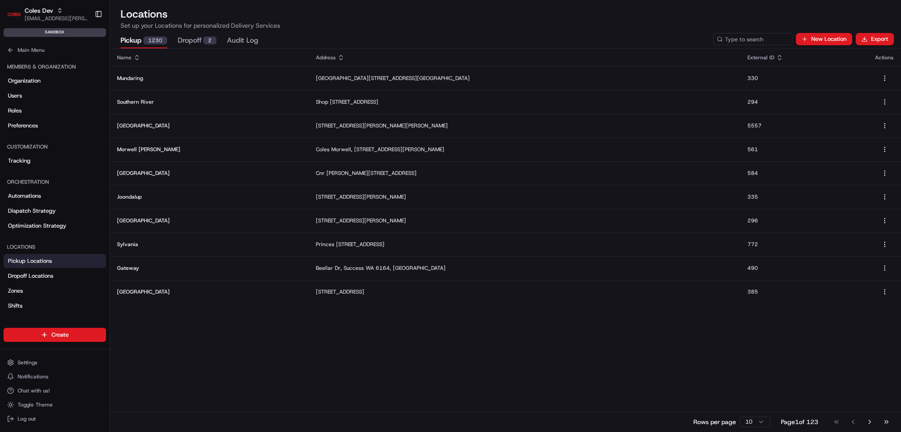
click at [737, 24] on p "Set up your Locations for personalized Delivery Services" at bounding box center [506, 25] width 770 height 9
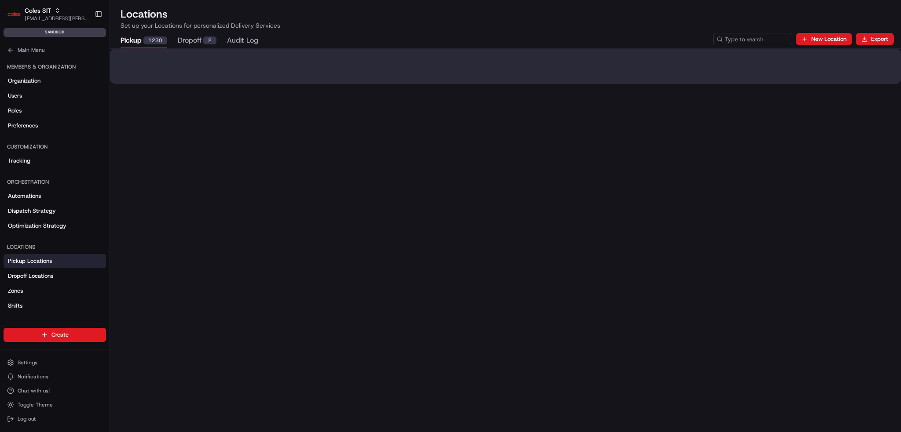
click at [739, 36] on input at bounding box center [752, 39] width 79 height 12
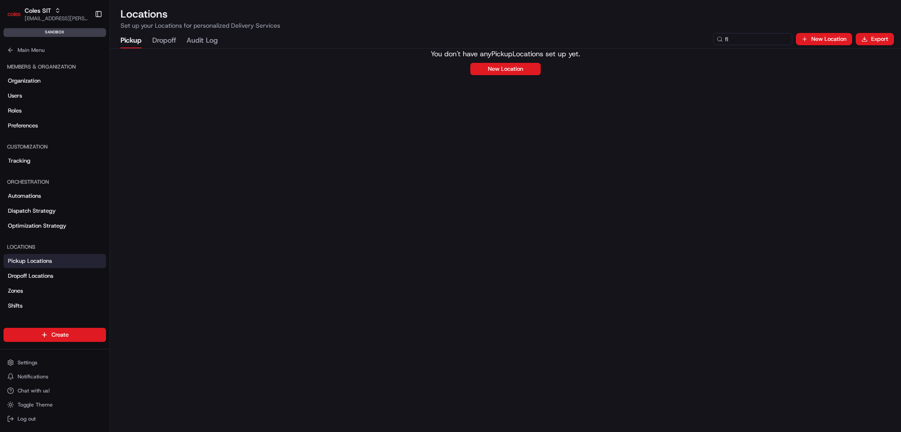
type input "f"
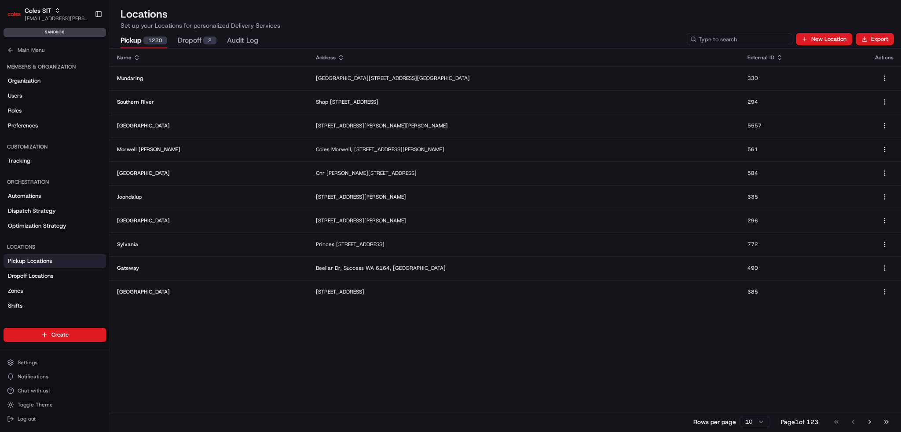
drag, startPoint x: 728, startPoint y: 35, endPoint x: 733, endPoint y: 39, distance: 5.9
click at [728, 35] on input at bounding box center [740, 39] width 106 height 12
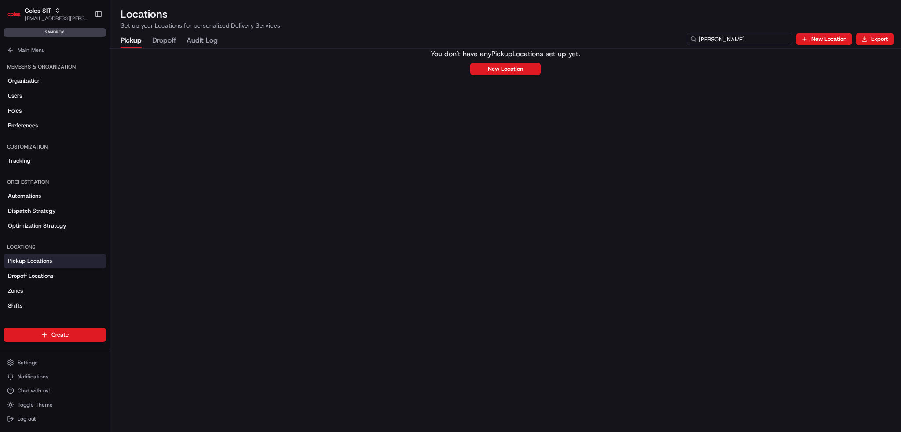
drag, startPoint x: 739, startPoint y: 38, endPoint x: 742, endPoint y: 42, distance: 5.0
click at [739, 38] on input "jamison" at bounding box center [740, 39] width 106 height 12
click at [723, 36] on input "jamison" at bounding box center [740, 39] width 106 height 12
click at [724, 36] on input "jamison" at bounding box center [740, 39] width 106 height 12
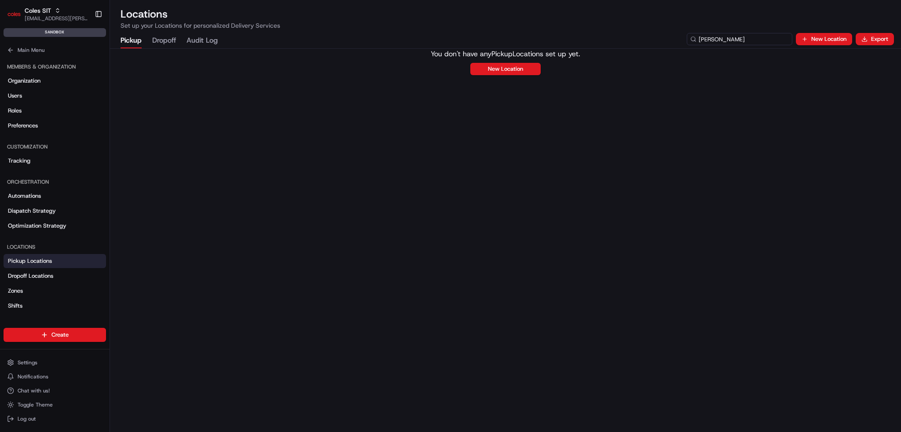
type input "jamison"
click at [431, 138] on div "You don't have any Pickup Locations set up yet. New Location" at bounding box center [505, 240] width 791 height 383
click at [42, 55] on button "Main Menu" at bounding box center [55, 50] width 102 height 12
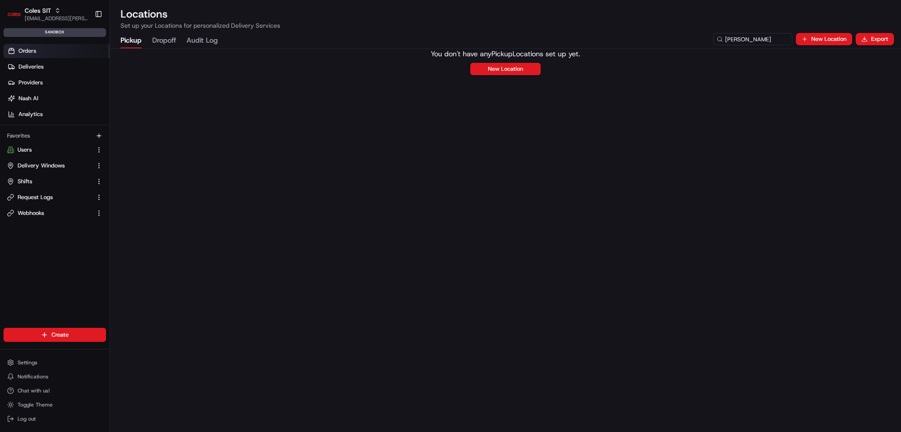
click at [57, 55] on link "Orders" at bounding box center [57, 51] width 106 height 14
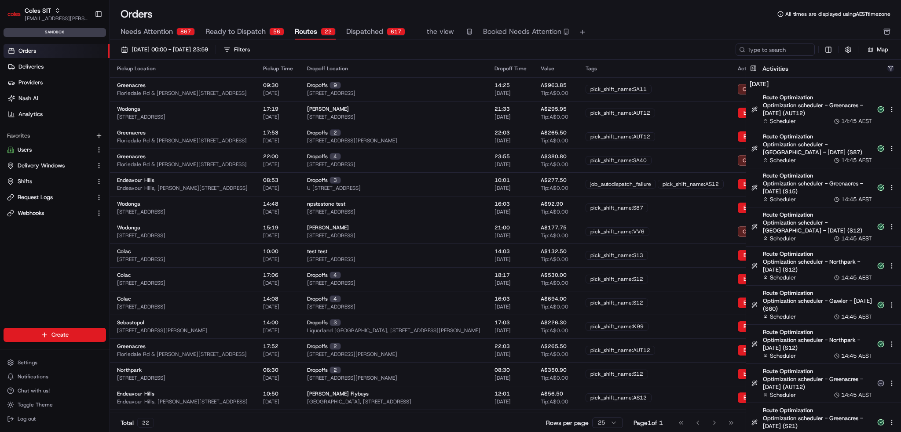
click at [892, 67] on button "button" at bounding box center [890, 68] width 7 height 7
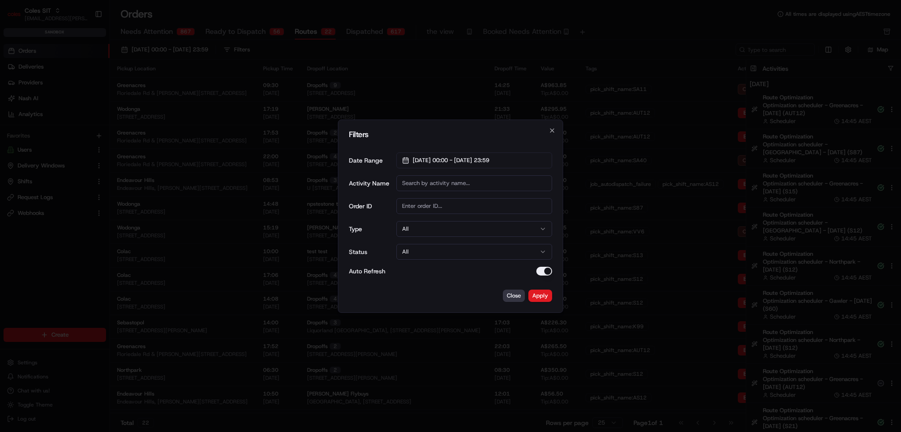
click at [521, 293] on button "Close" at bounding box center [514, 296] width 22 height 12
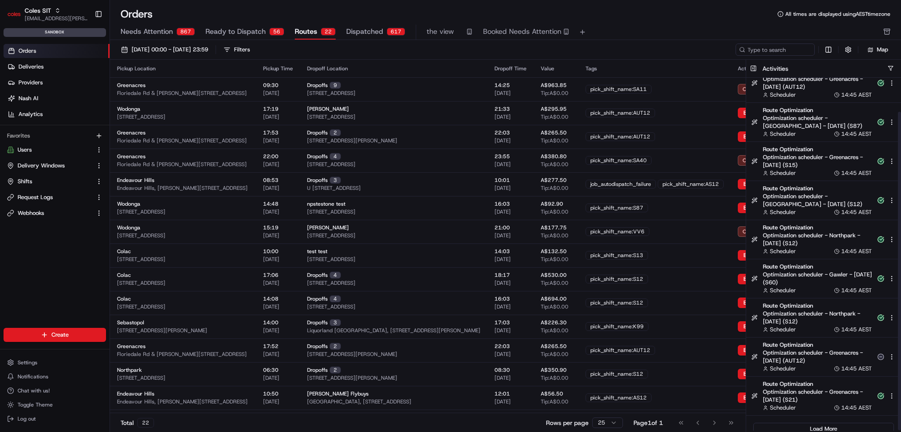
scroll to position [37, 0]
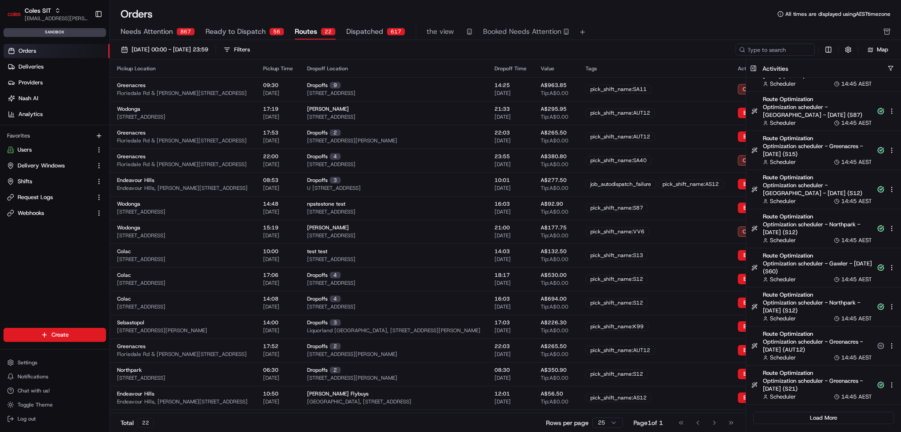
click at [895, 64] on div "Activities" at bounding box center [823, 69] width 155 height 18
click at [892, 67] on button "button" at bounding box center [890, 68] width 7 height 7
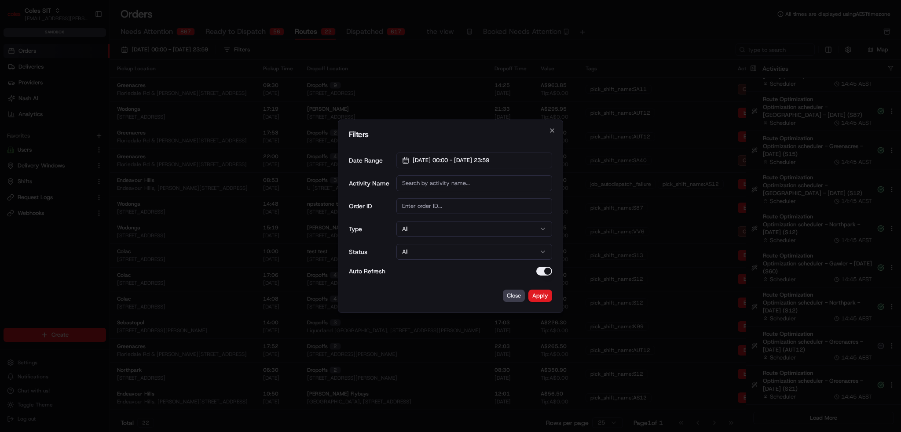
click at [461, 229] on button "All" at bounding box center [474, 229] width 156 height 16
click at [533, 293] on button "Apply" at bounding box center [540, 296] width 24 height 12
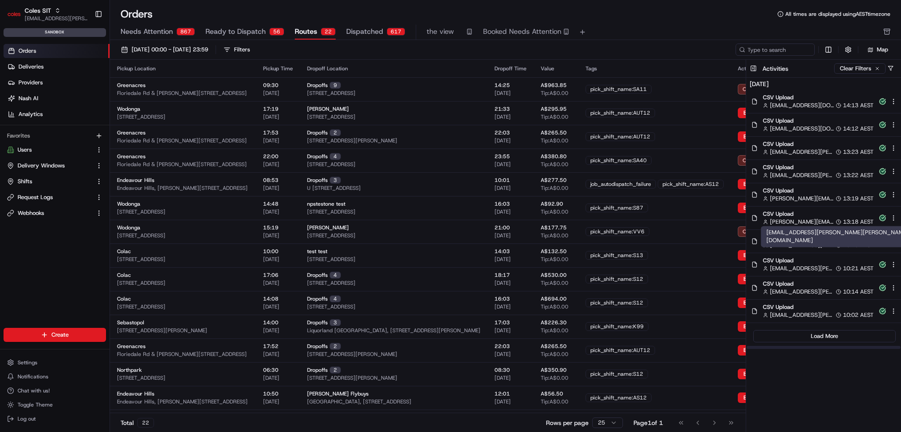
click at [809, 242] on span "[EMAIL_ADDRESS][PERSON_NAME][PERSON_NAME][DOMAIN_NAME]" at bounding box center [802, 246] width 64 height 8
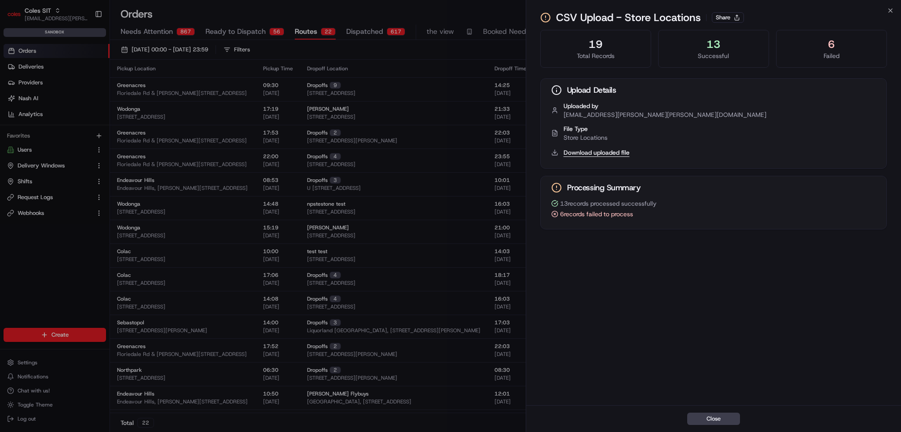
click at [595, 153] on button "Download uploaded file" at bounding box center [597, 152] width 66 height 9
drag, startPoint x: 725, startPoint y: 415, endPoint x: 724, endPoint y: 424, distance: 8.9
click at [725, 415] on button "Close" at bounding box center [713, 419] width 53 height 12
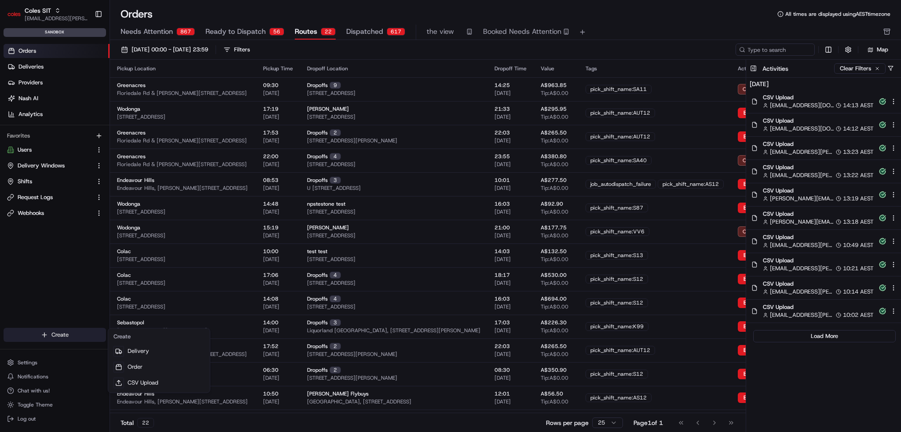
click at [54, 337] on html "Coles SIT ben.ellis@coles.com.au Toggle Sidebar sandbox Orders Deliveries Provi…" at bounding box center [450, 216] width 901 height 432
drag, startPoint x: 130, startPoint y: 385, endPoint x: 141, endPoint y: 383, distance: 10.9
click at [131, 386] on link "CSV Upload" at bounding box center [159, 383] width 98 height 16
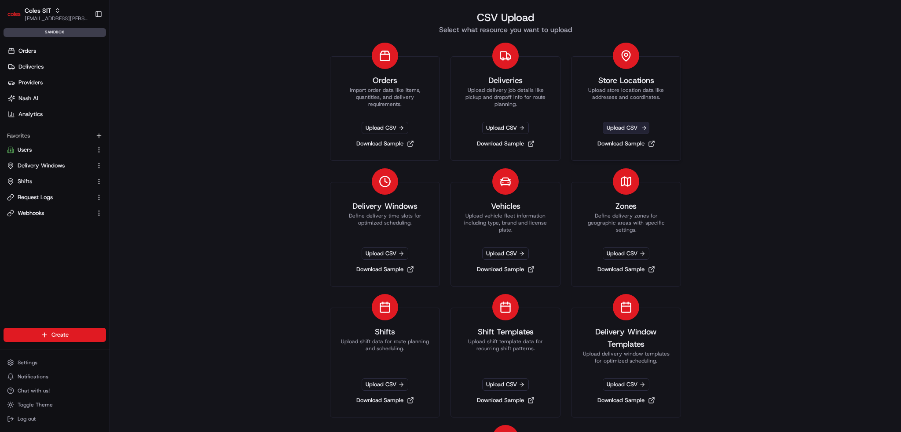
click at [623, 125] on span "Upload CSV" at bounding box center [626, 128] width 47 height 12
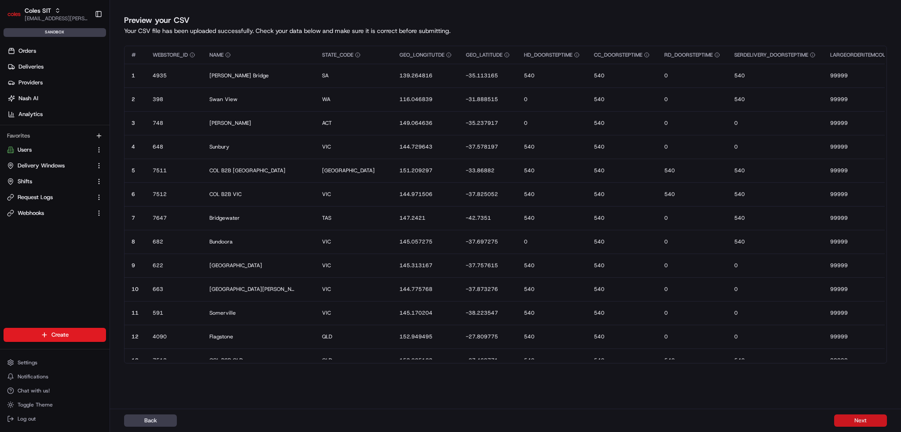
click at [860, 421] on button "Next" at bounding box center [860, 421] width 53 height 12
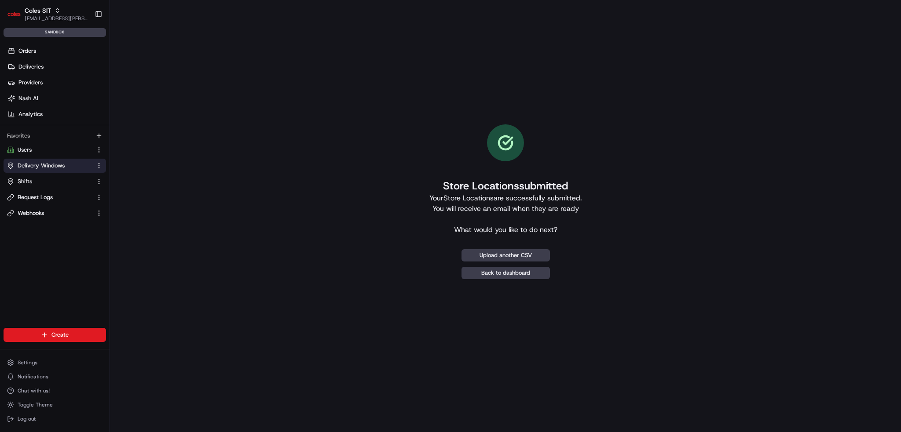
click at [29, 164] on span "Delivery Windows" at bounding box center [41, 166] width 47 height 8
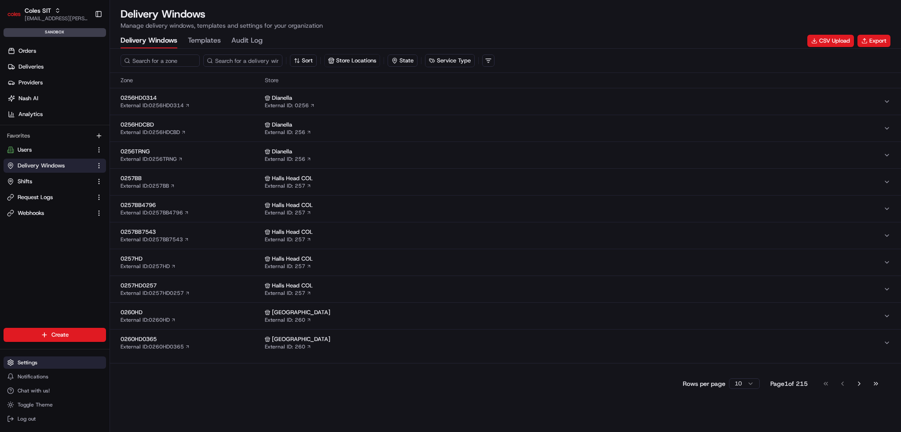
click at [32, 358] on button "Settings" at bounding box center [55, 363] width 102 height 12
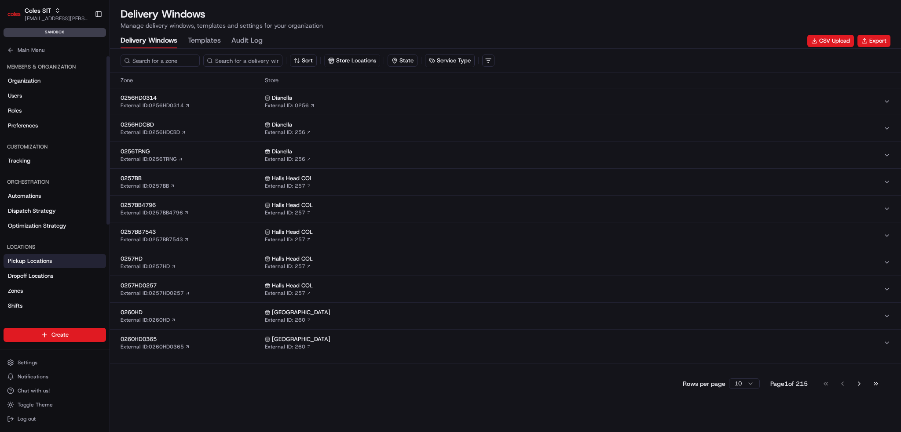
click at [58, 261] on link "Pickup Locations" at bounding box center [55, 261] width 102 height 14
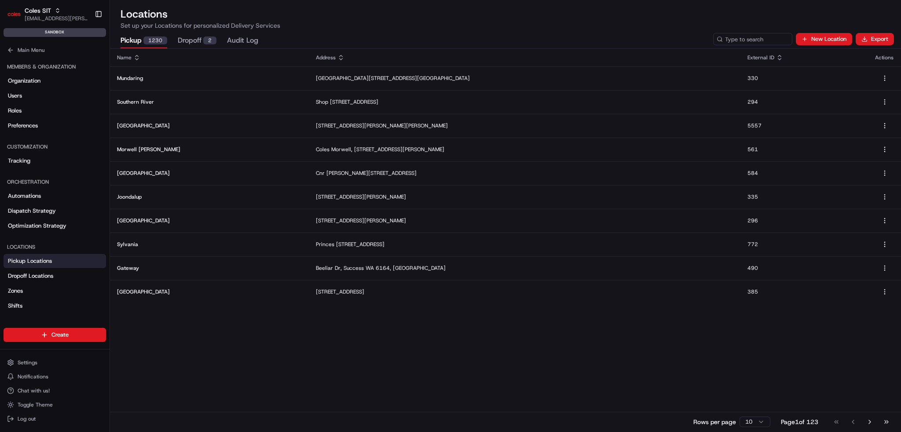
click at [723, 38] on icon at bounding box center [720, 39] width 6 height 6
click at [739, 41] on input at bounding box center [740, 39] width 106 height 12
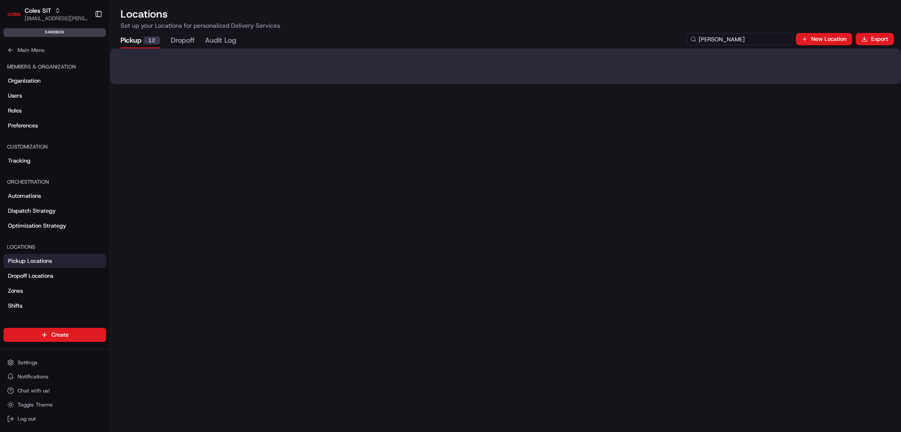
type input "J"
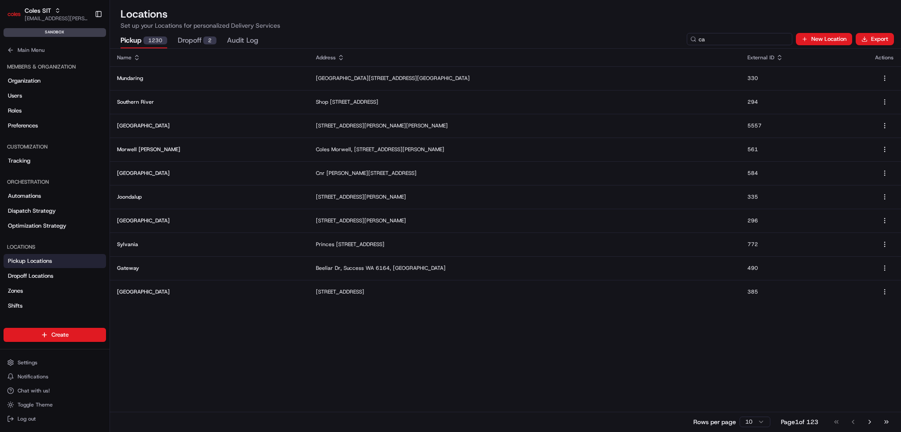
type input "c"
